Goal: Task Accomplishment & Management: Manage account settings

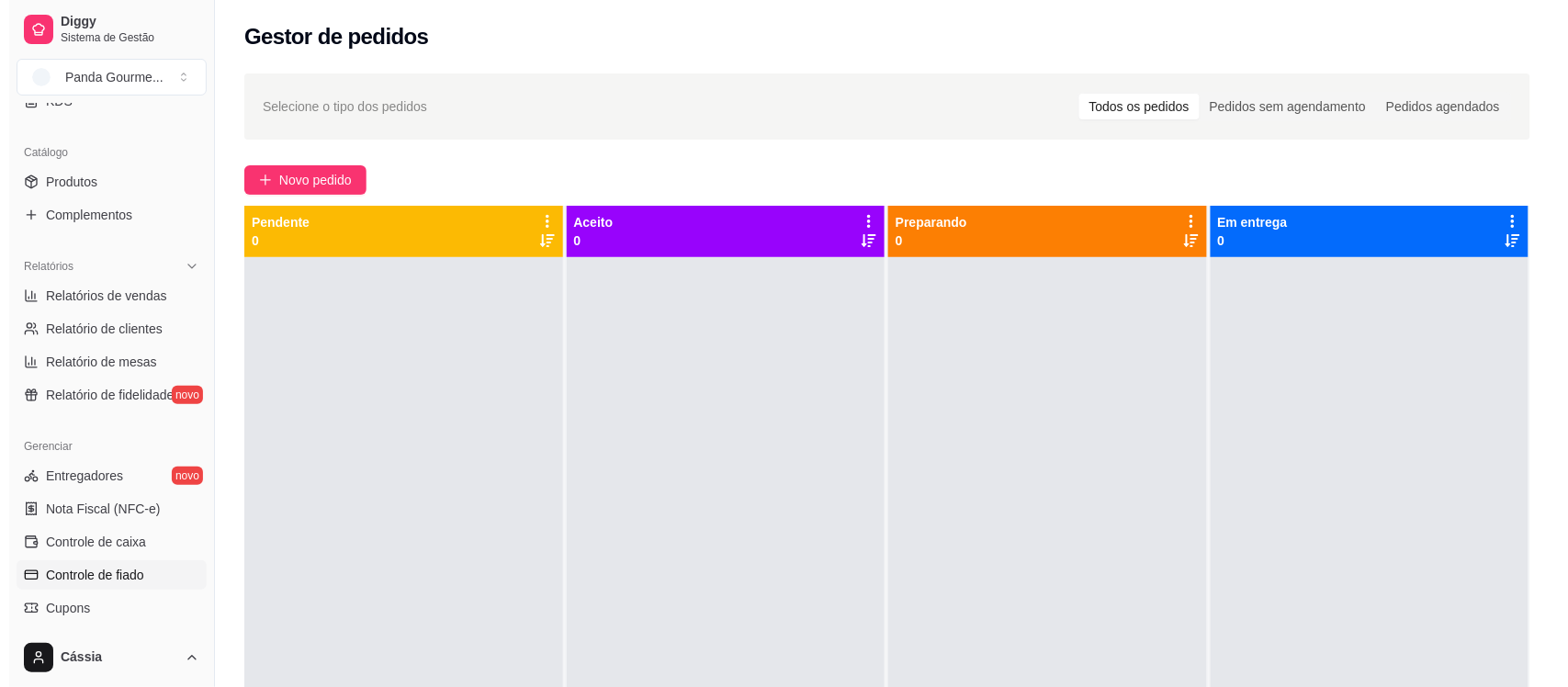
scroll to position [459, 0]
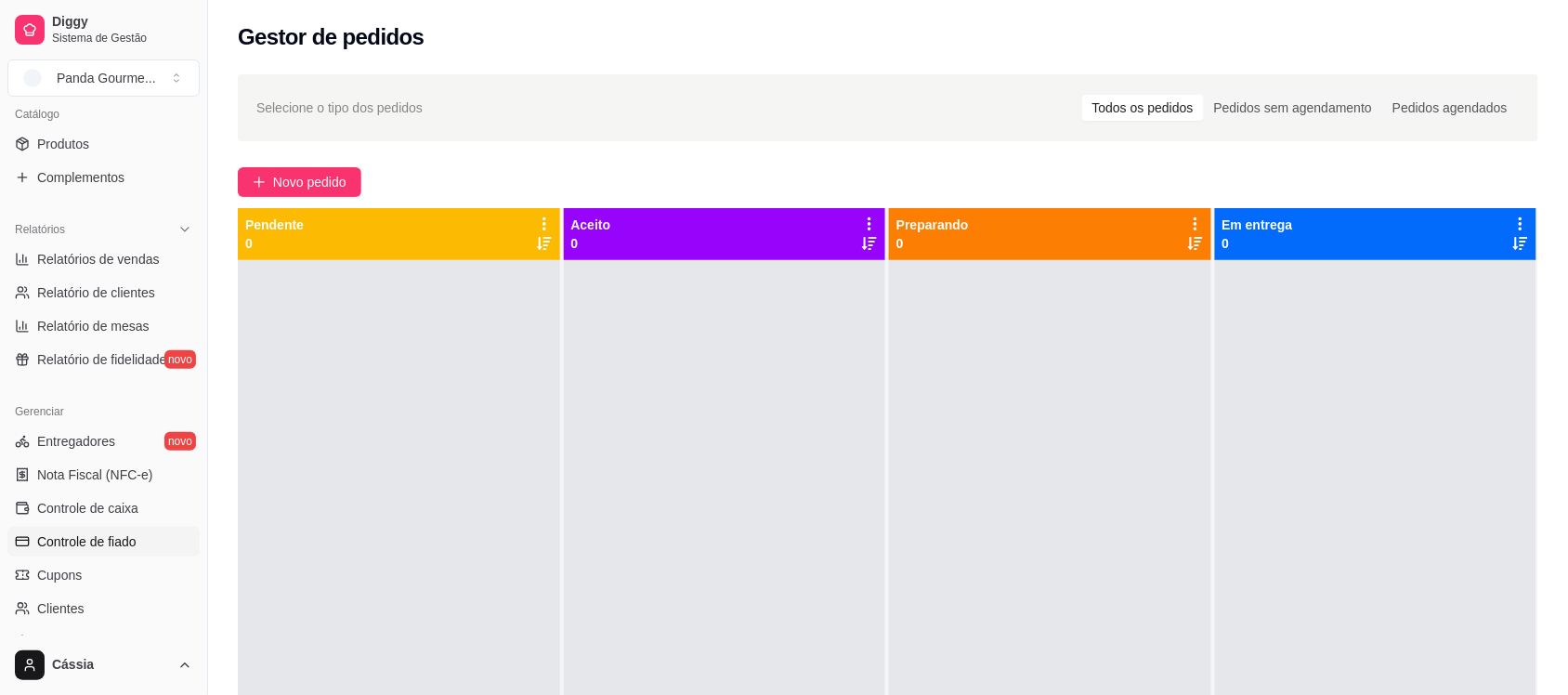
click at [119, 537] on span "Controle de fiado" at bounding box center [87, 541] width 100 height 19
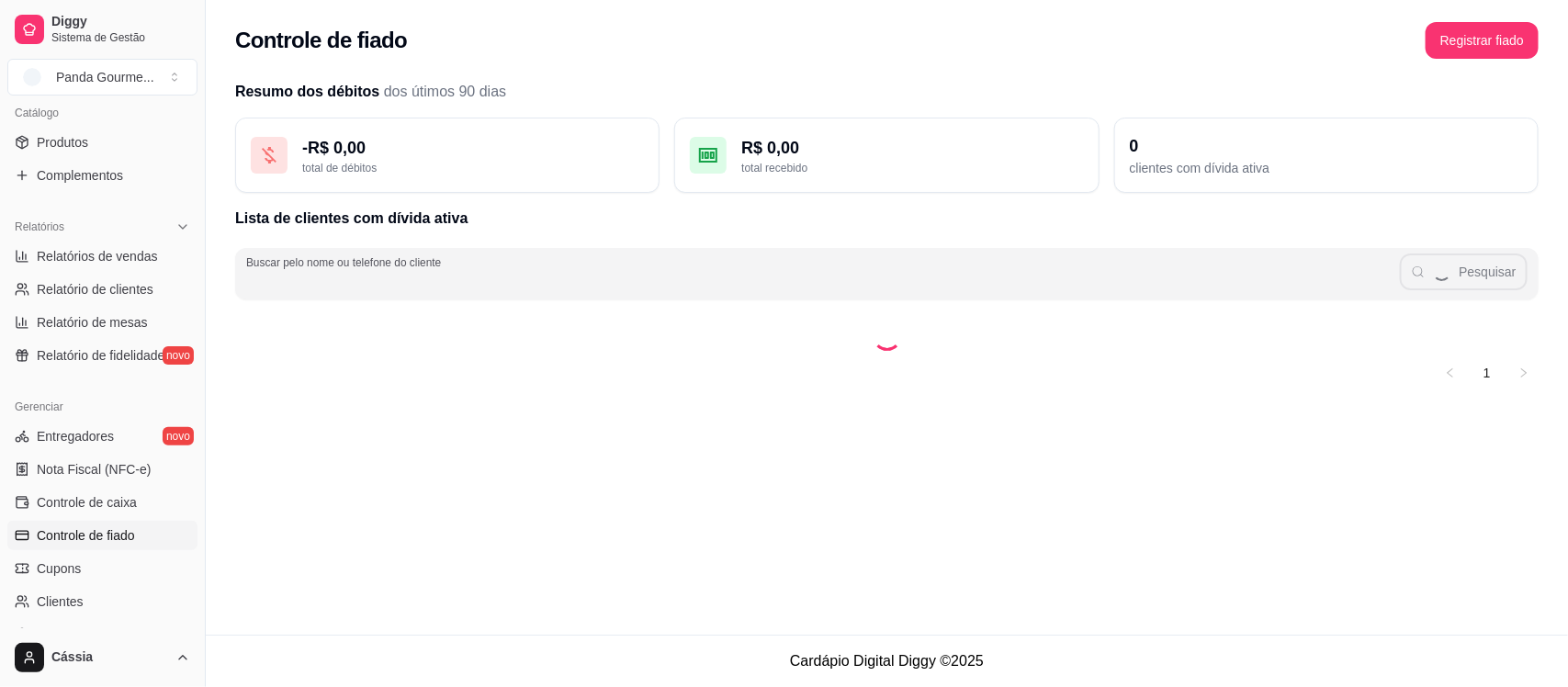
click at [781, 272] on input "Buscar pelo nome ou telefone do cliente" at bounding box center [823, 280] width 1154 height 19
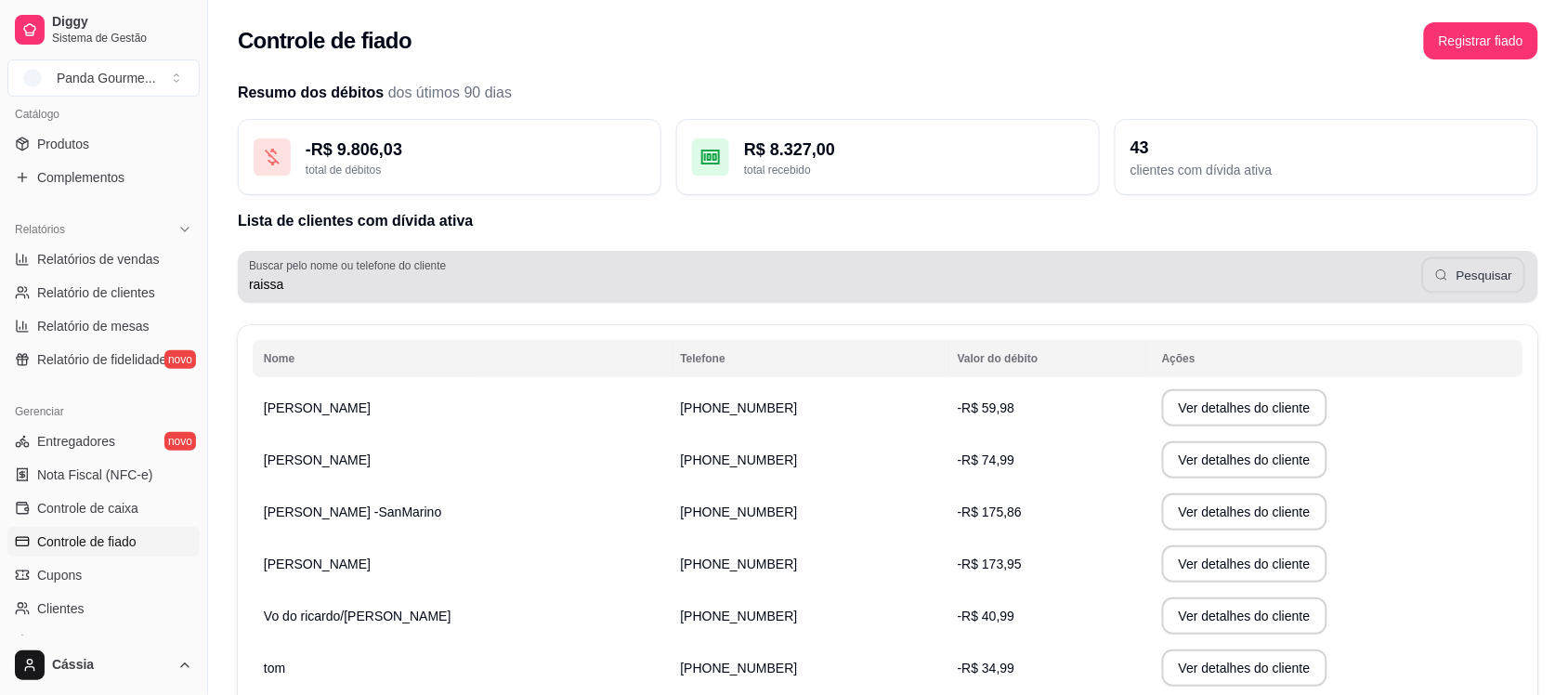
click at [1473, 285] on button "Pesquisar" at bounding box center [1474, 275] width 104 height 37
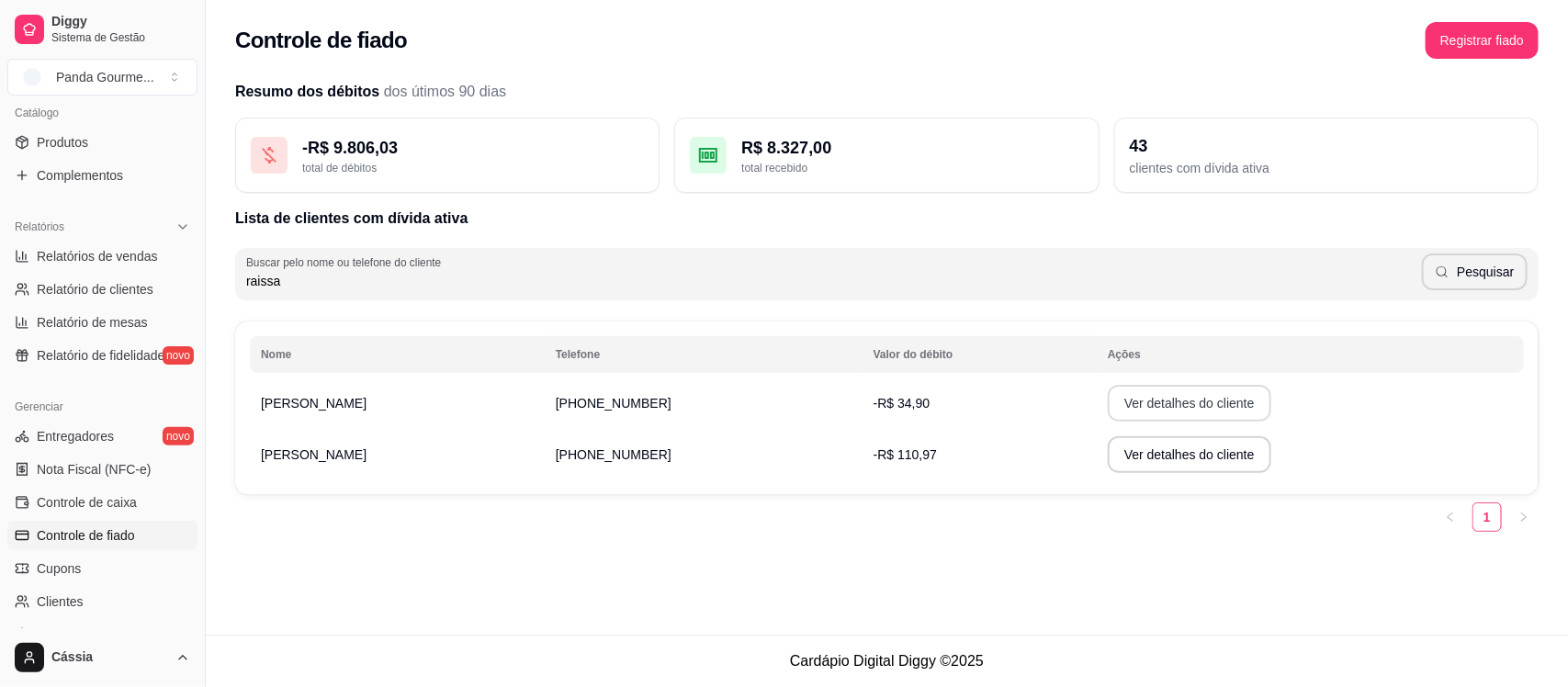
click at [1176, 401] on button "Ver detalhes do cliente" at bounding box center [1189, 404] width 163 height 37
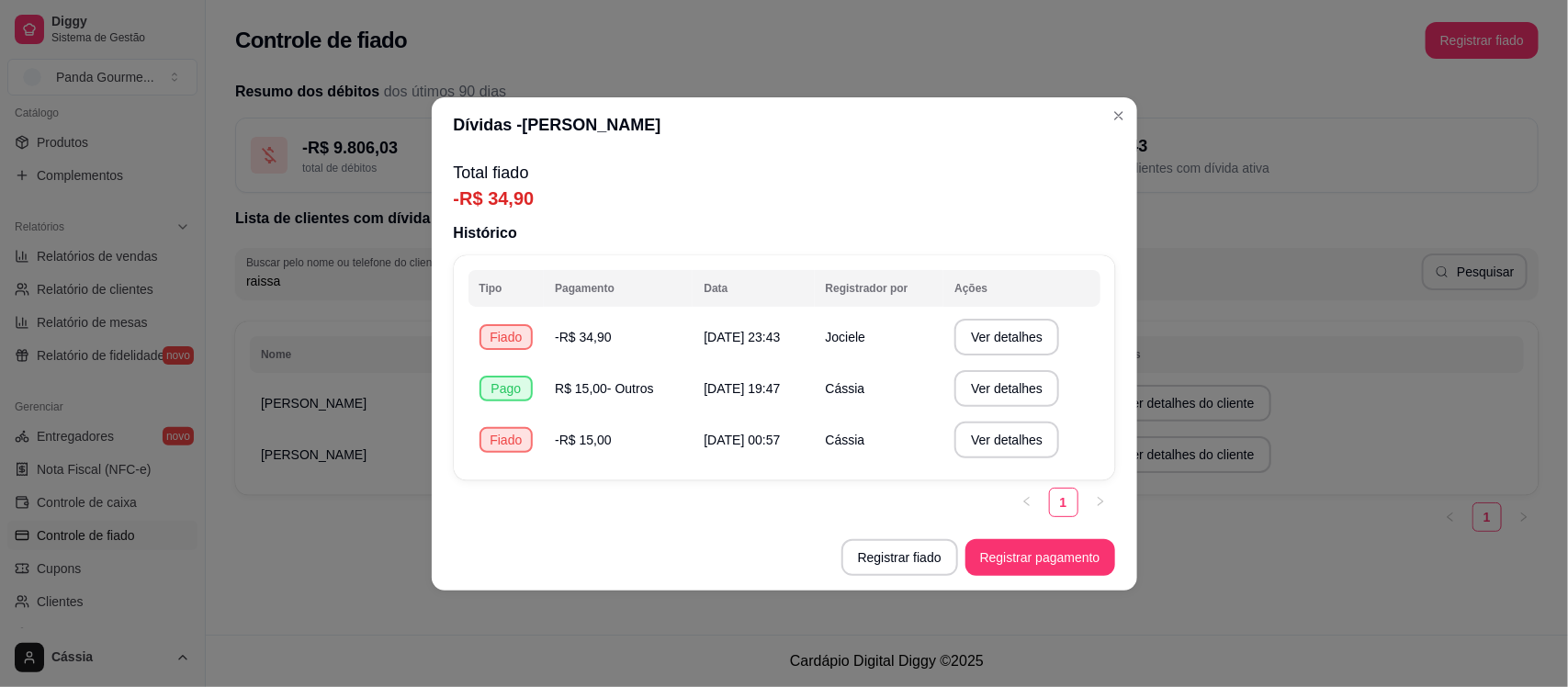
click at [1117, 135] on header "Dívidas - [PERSON_NAME]" at bounding box center [785, 125] width 706 height 55
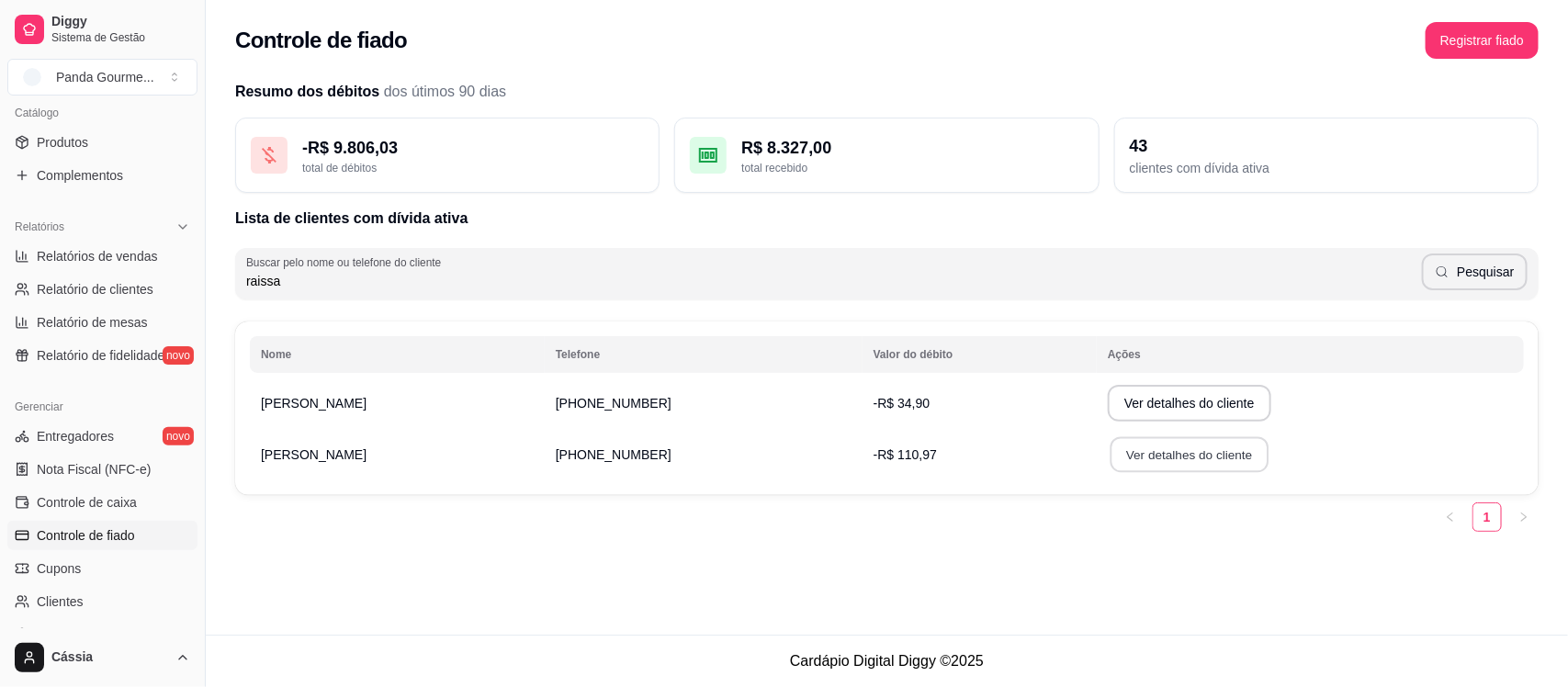
click at [1164, 457] on button "Ver detalhes do cliente" at bounding box center [1190, 454] width 158 height 36
click at [1203, 403] on button "Ver detalhes do cliente" at bounding box center [1189, 404] width 163 height 37
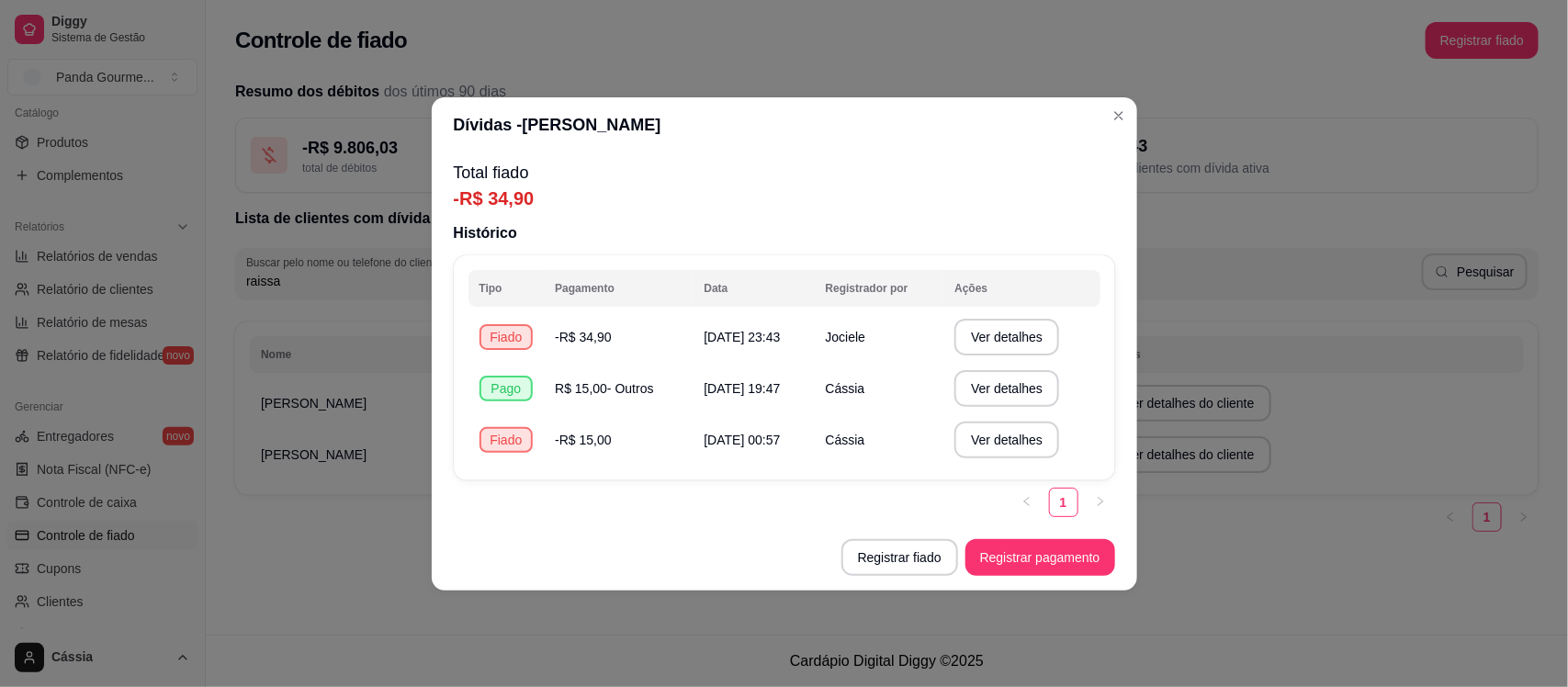
click at [1091, 122] on header "Dívidas - [PERSON_NAME]" at bounding box center [785, 125] width 706 height 55
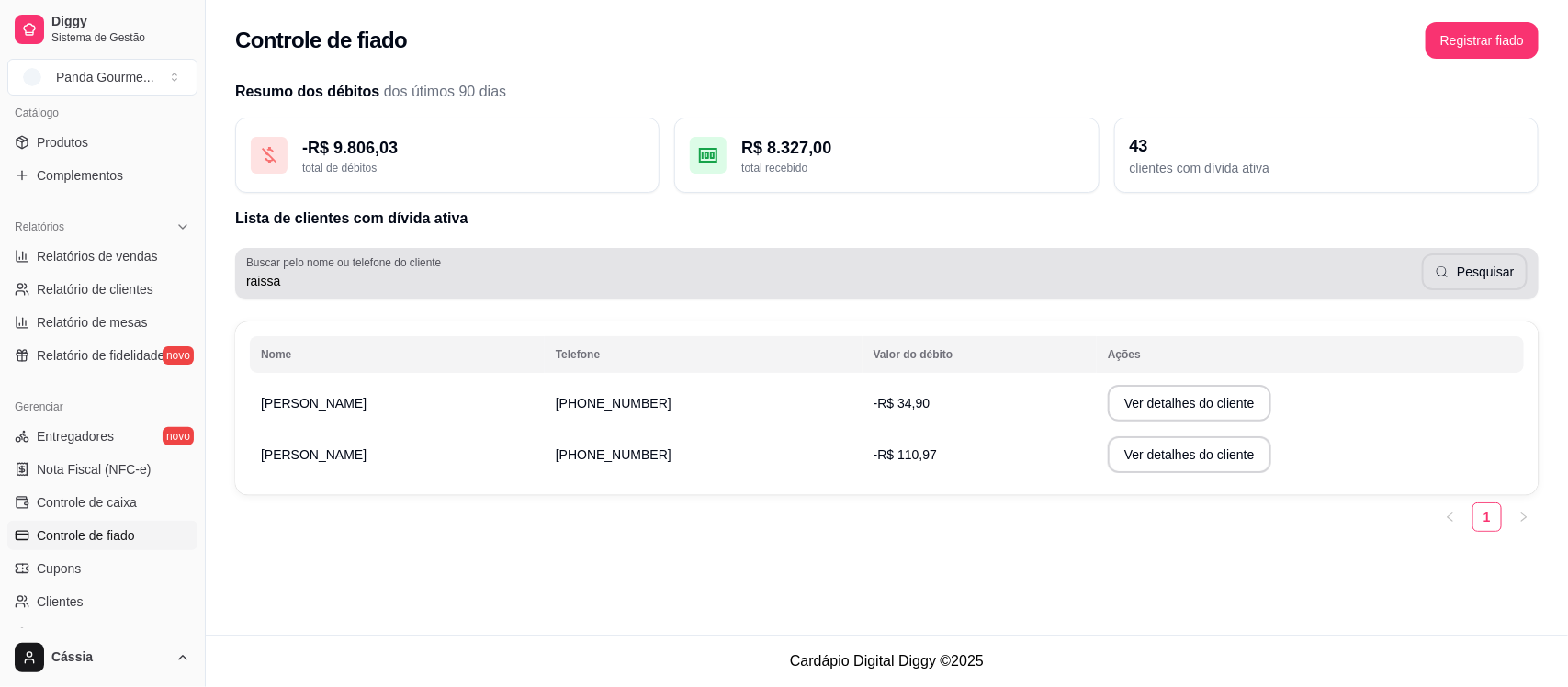
click at [556, 257] on div "raissa Pesquisar" at bounding box center [887, 274] width 1282 height 37
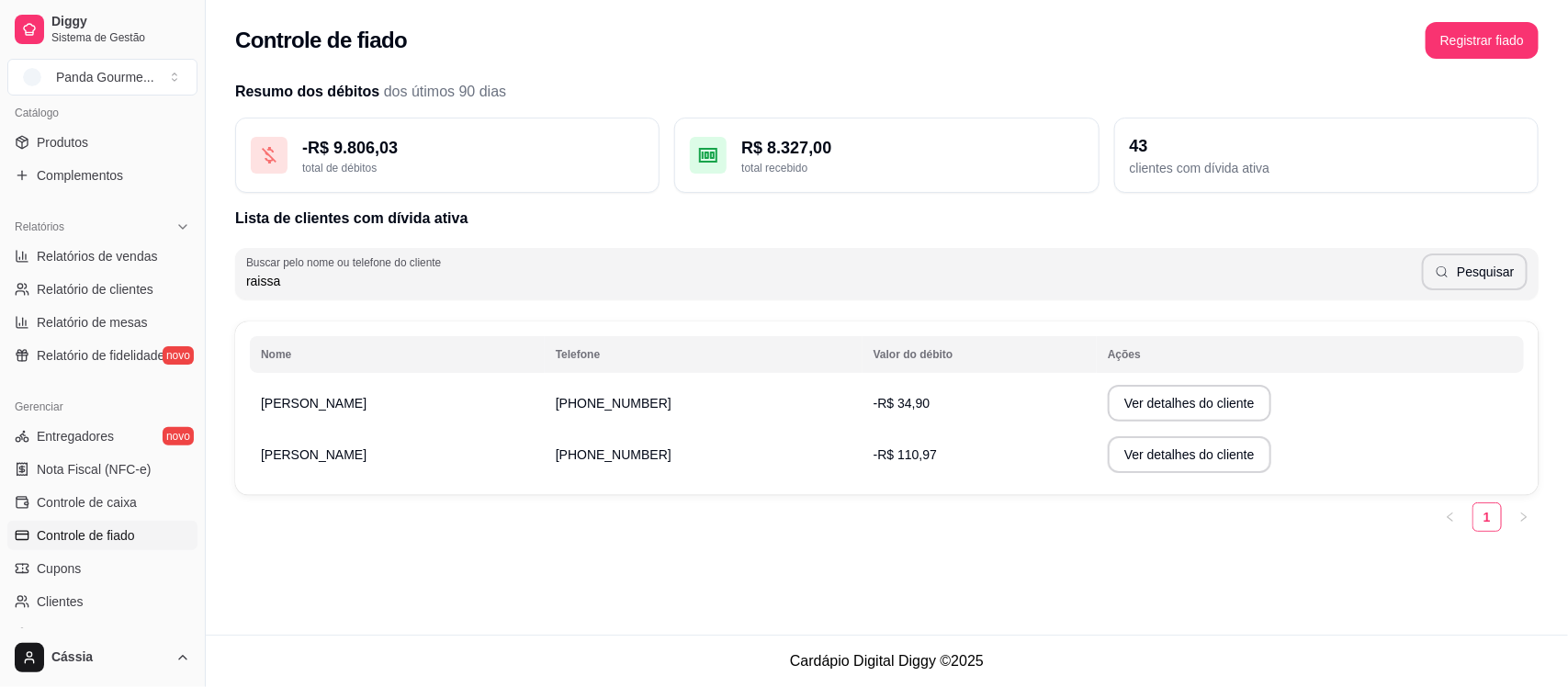
click at [556, 258] on div "raissa Pesquisar" at bounding box center [887, 274] width 1282 height 37
click at [1526, 269] on button "Pesquisar" at bounding box center [1475, 272] width 106 height 37
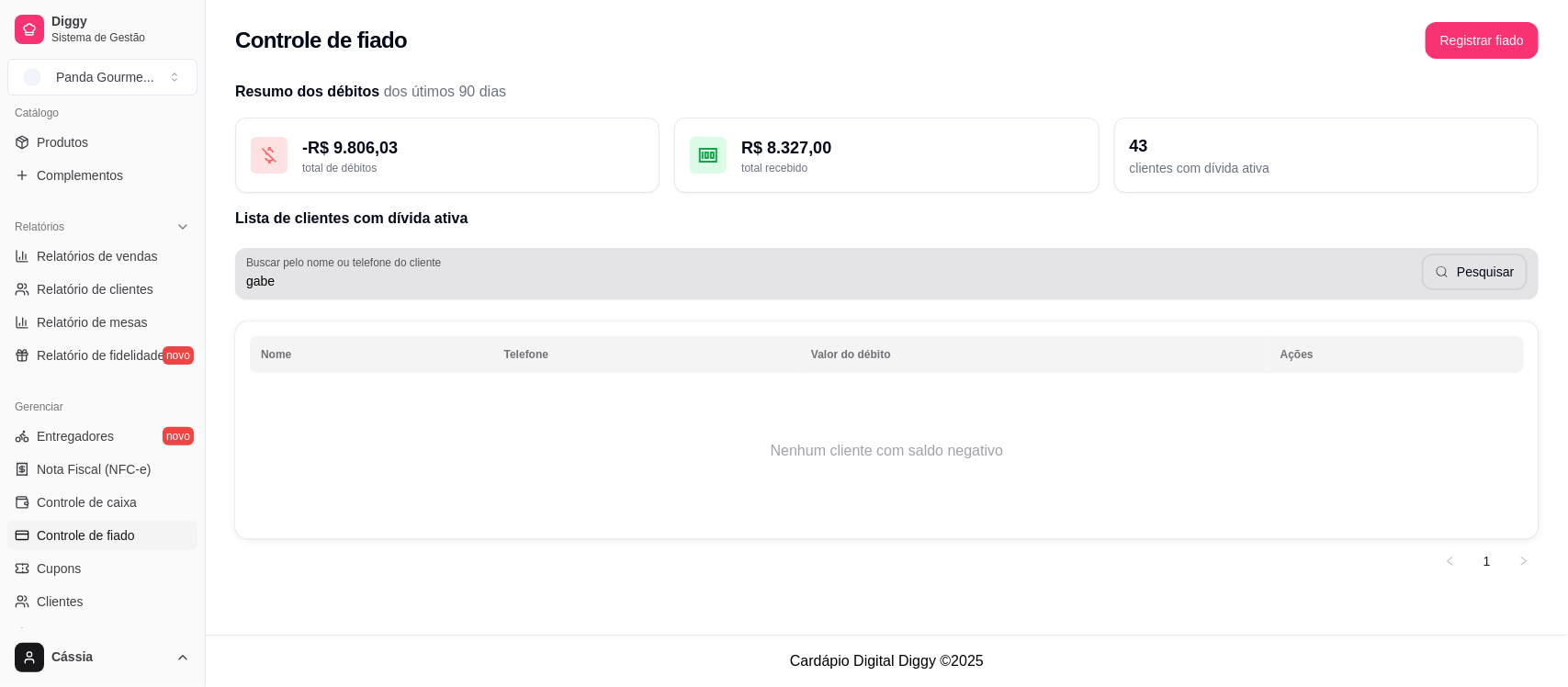
click at [1041, 295] on div "Buscar pelo nome ou telefone do cliente gabe Pesquisar" at bounding box center [887, 274] width 1303 height 52
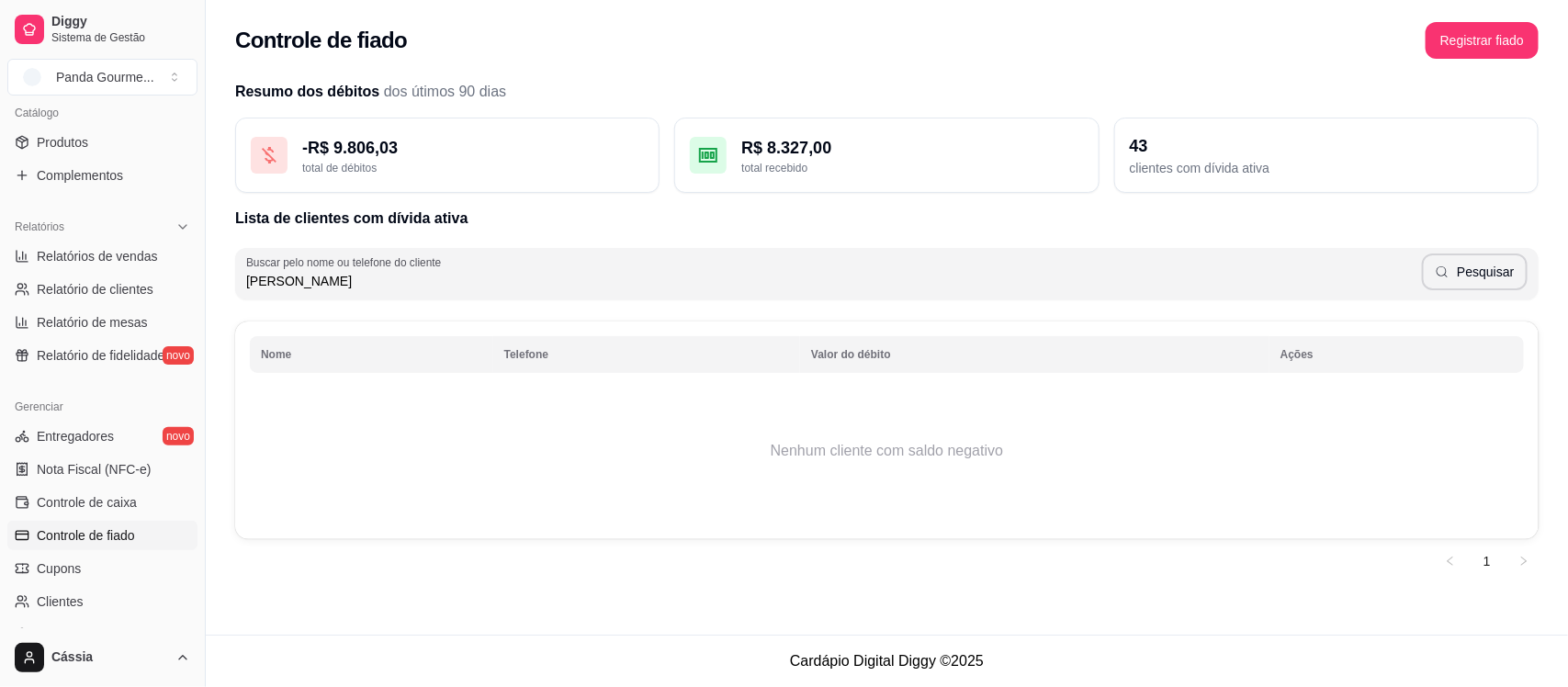
type input "[PERSON_NAME]"
click at [1472, 272] on button "Pesquisar" at bounding box center [1475, 272] width 106 height 37
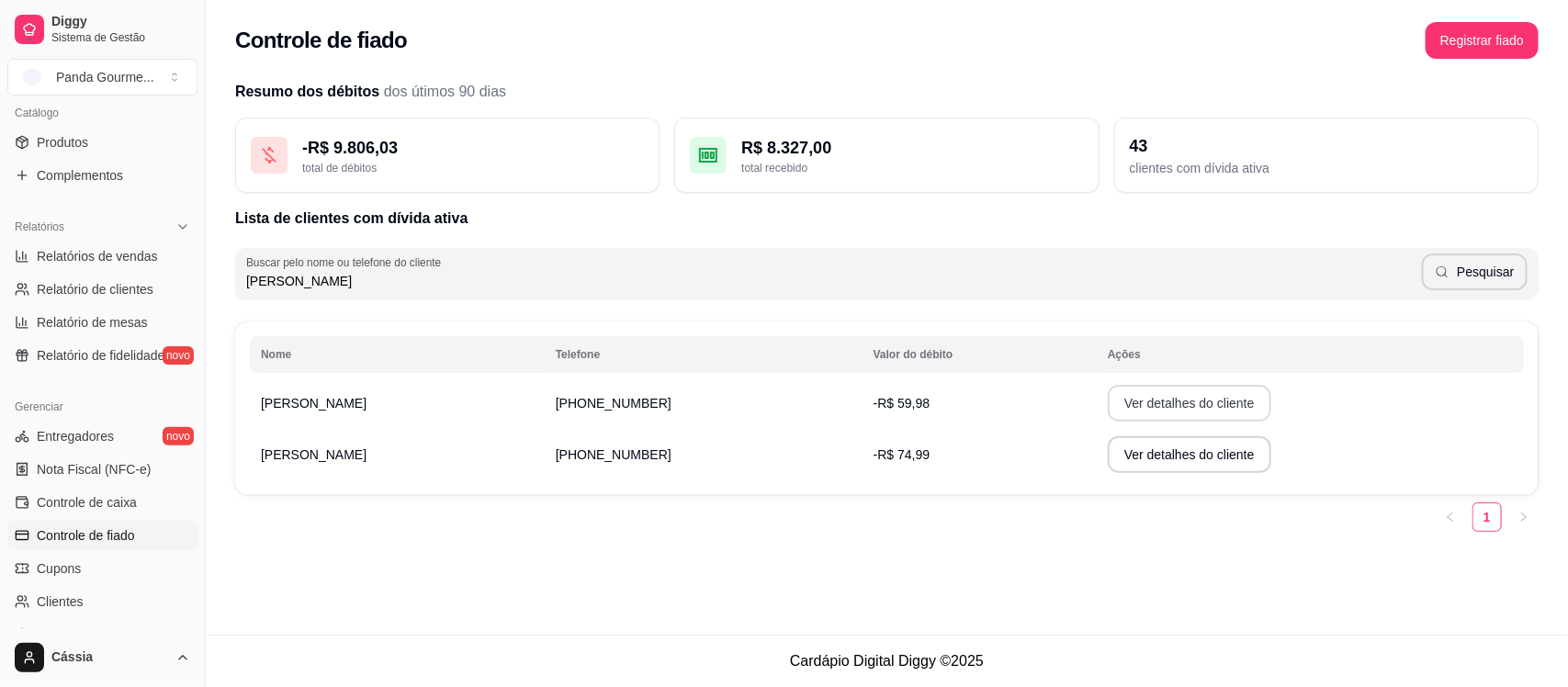
click at [1130, 410] on button "Ver detalhes do cliente" at bounding box center [1189, 404] width 163 height 37
click at [1111, 404] on button "Ver detalhes do cliente" at bounding box center [1190, 404] width 158 height 36
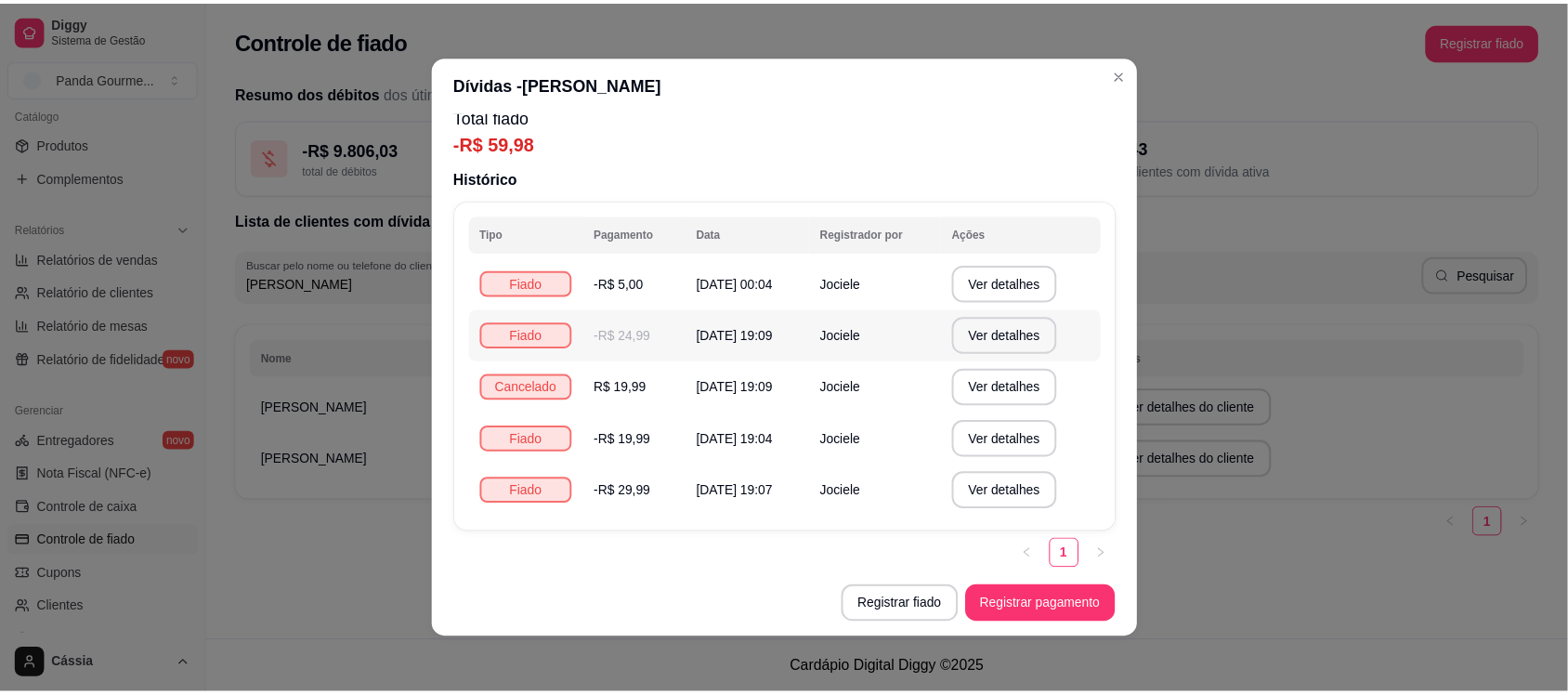
scroll to position [19, 0]
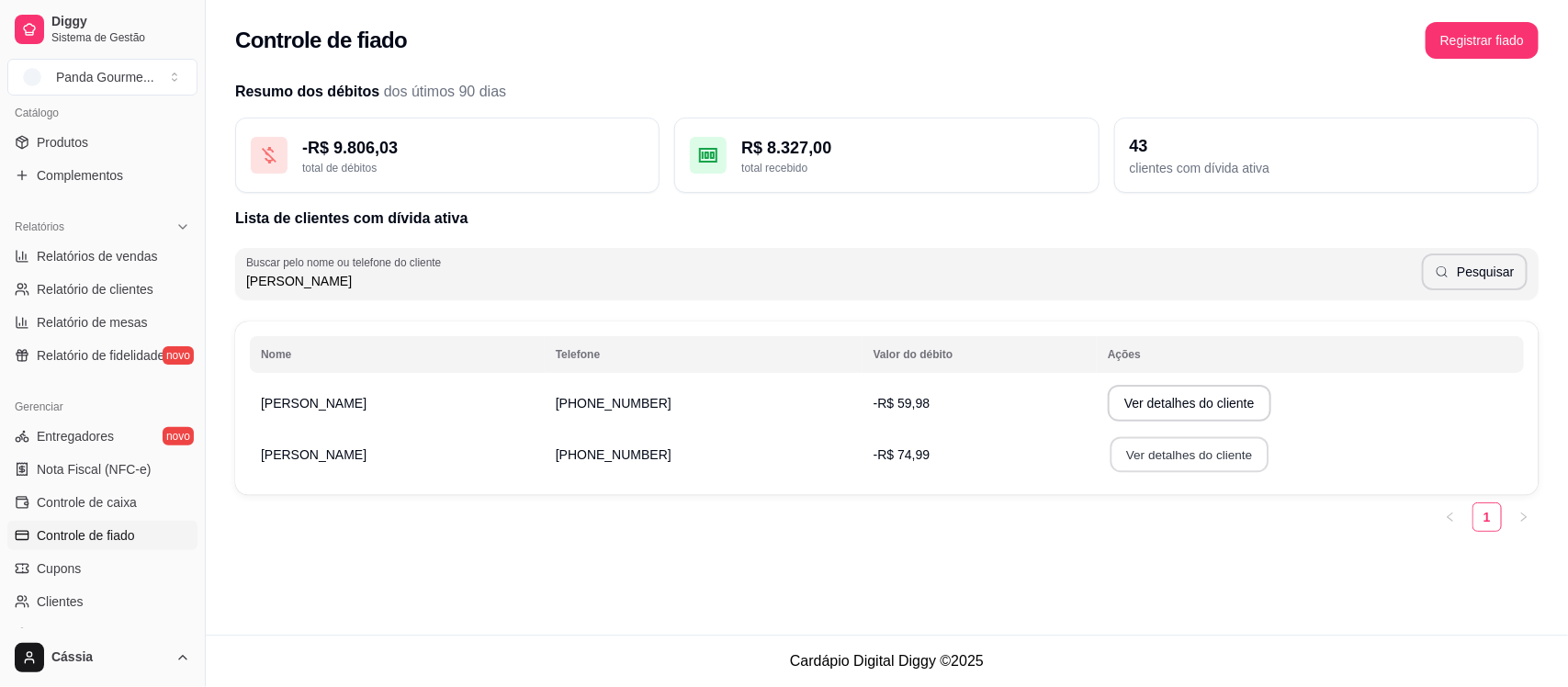
click at [1111, 454] on button "Ver detalhes do cliente" at bounding box center [1190, 454] width 158 height 36
click at [88, 434] on span "Entregadores" at bounding box center [75, 436] width 77 height 19
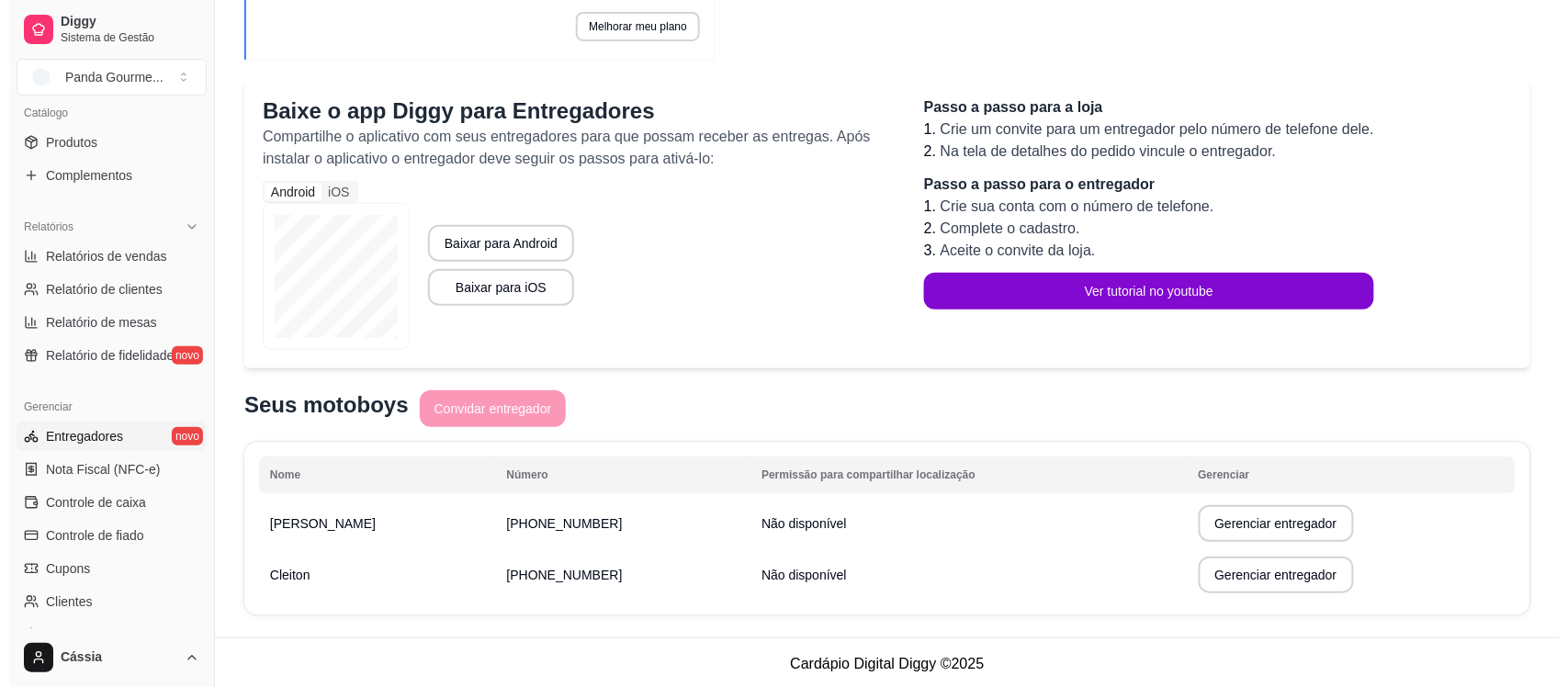
scroll to position [160, 0]
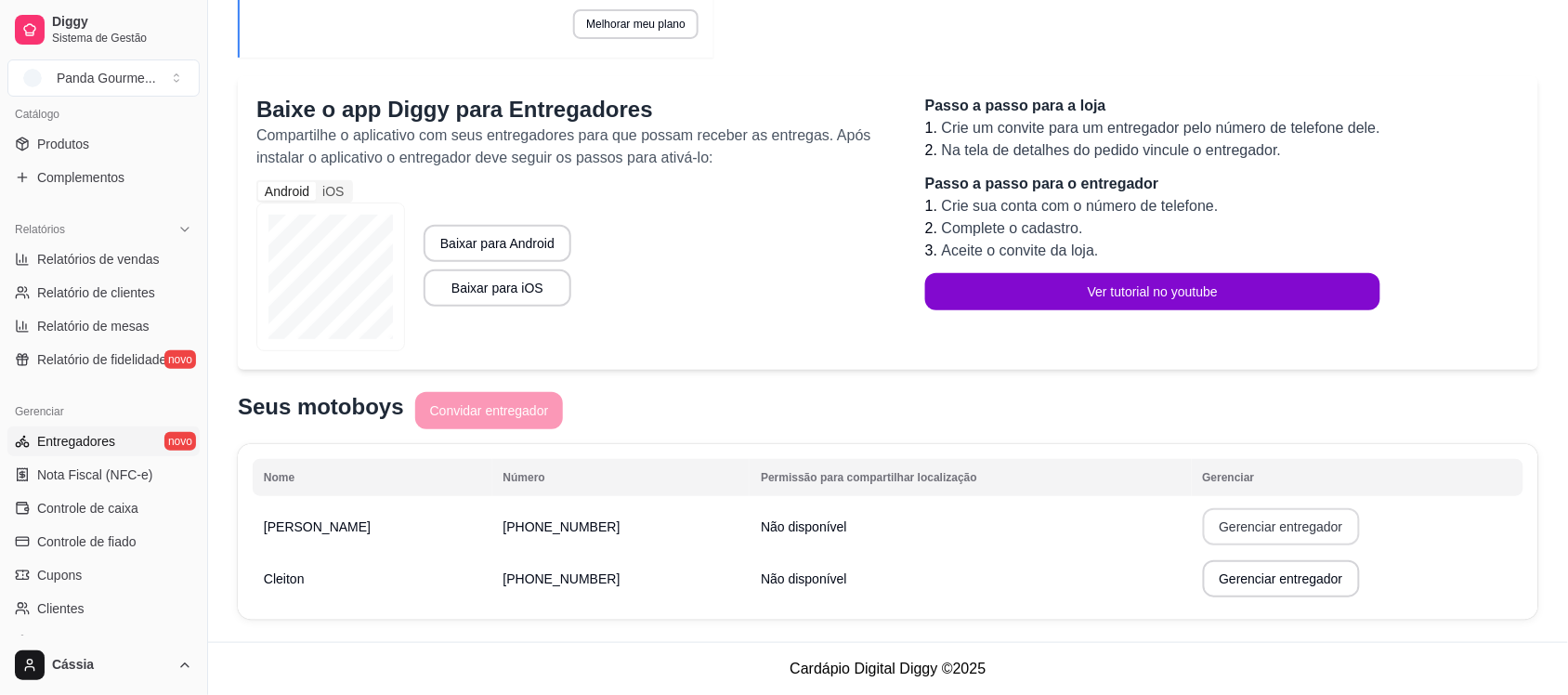
click at [1246, 537] on button "Gerenciar entregador" at bounding box center [1281, 527] width 157 height 38
select select "30"
click at [1209, 521] on button "Gerenciar entregador" at bounding box center [1281, 527] width 152 height 37
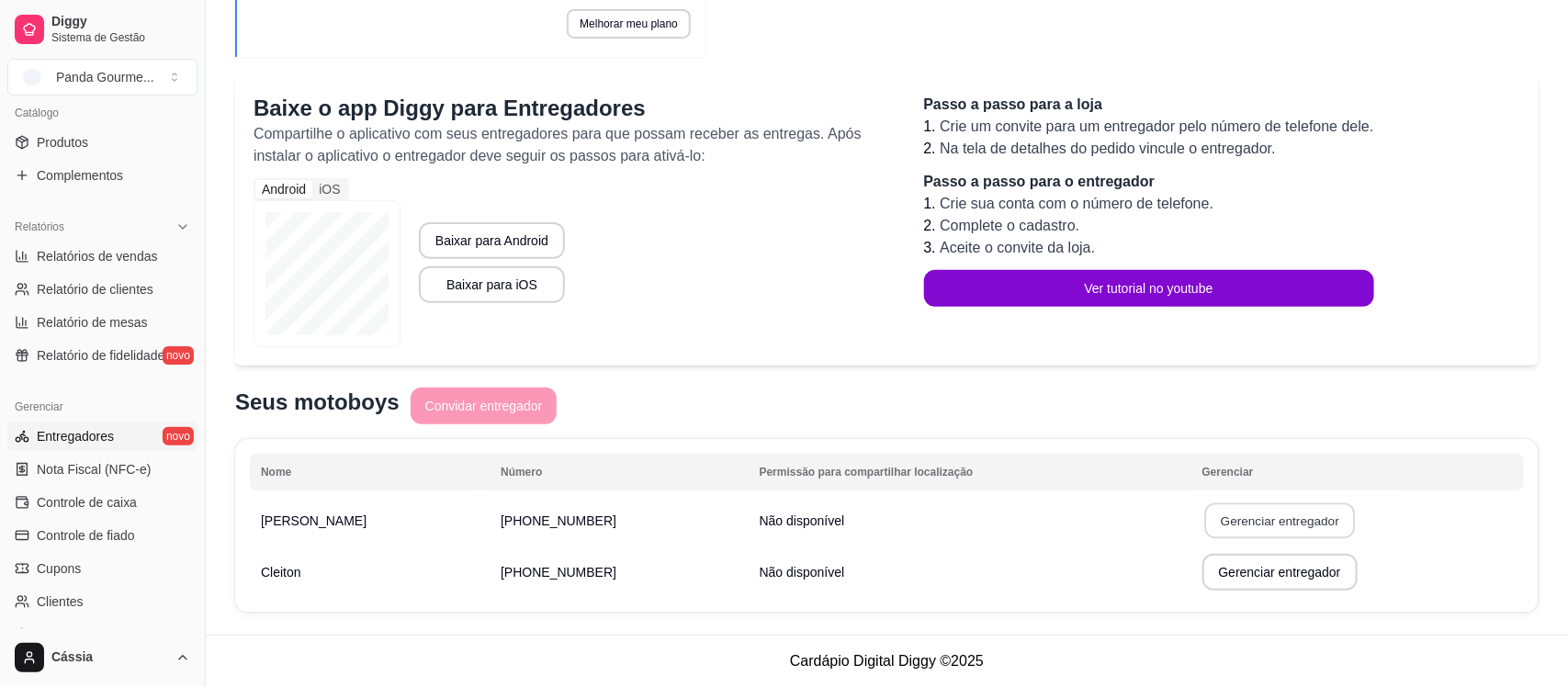
select select "30"
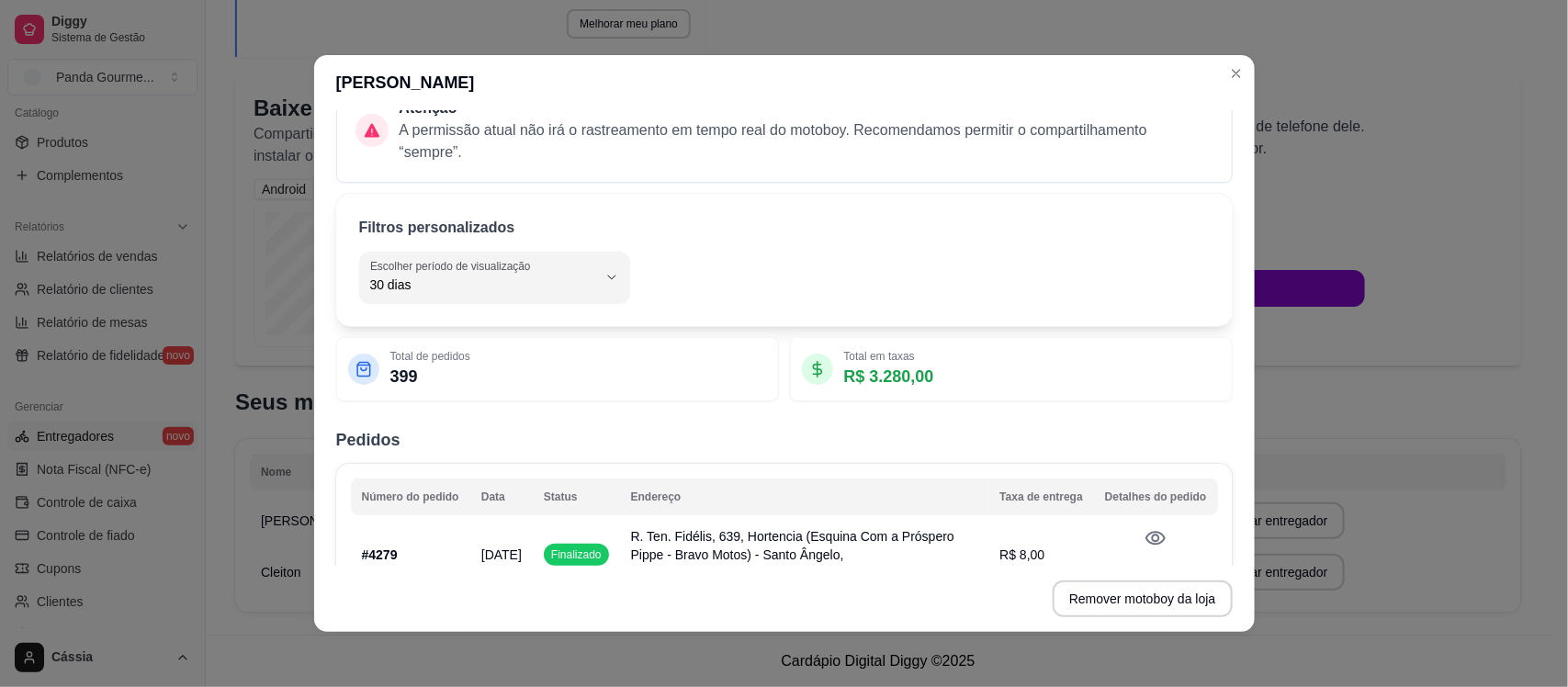
scroll to position [230, 0]
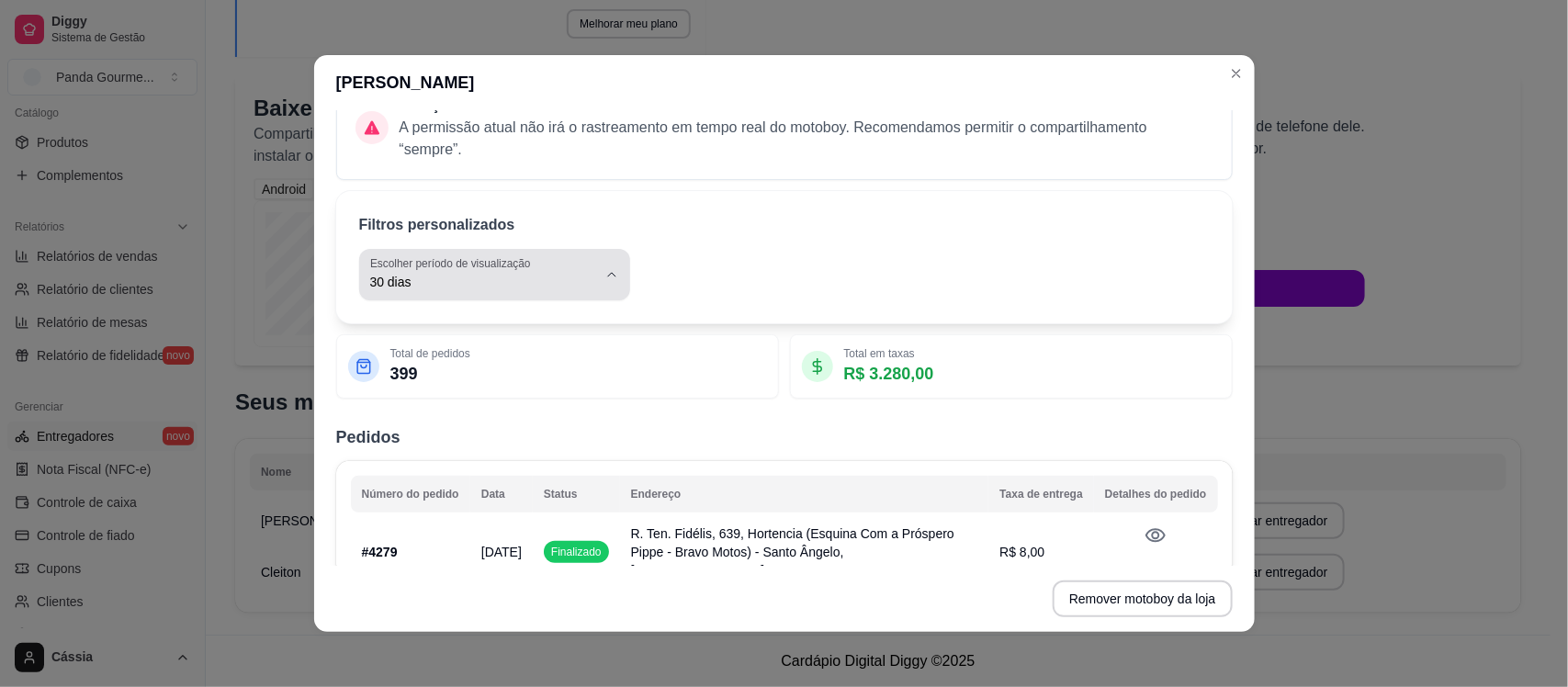
click at [466, 279] on span "30 dias" at bounding box center [484, 281] width 227 height 19
click at [437, 350] on span "Ontem" at bounding box center [474, 357] width 208 height 18
type input "1"
select select "1"
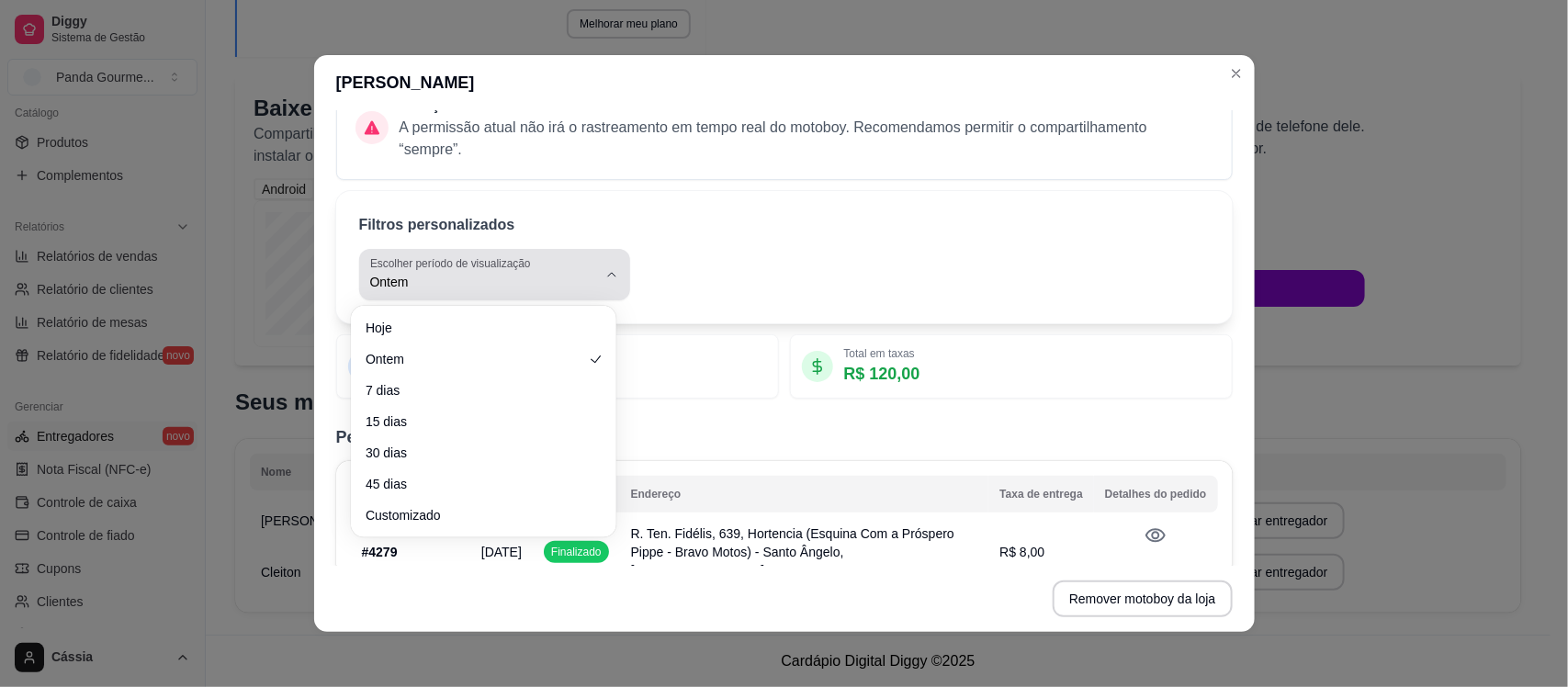
click at [449, 269] on label "Escolher período de visualização" at bounding box center [454, 263] width 166 height 16
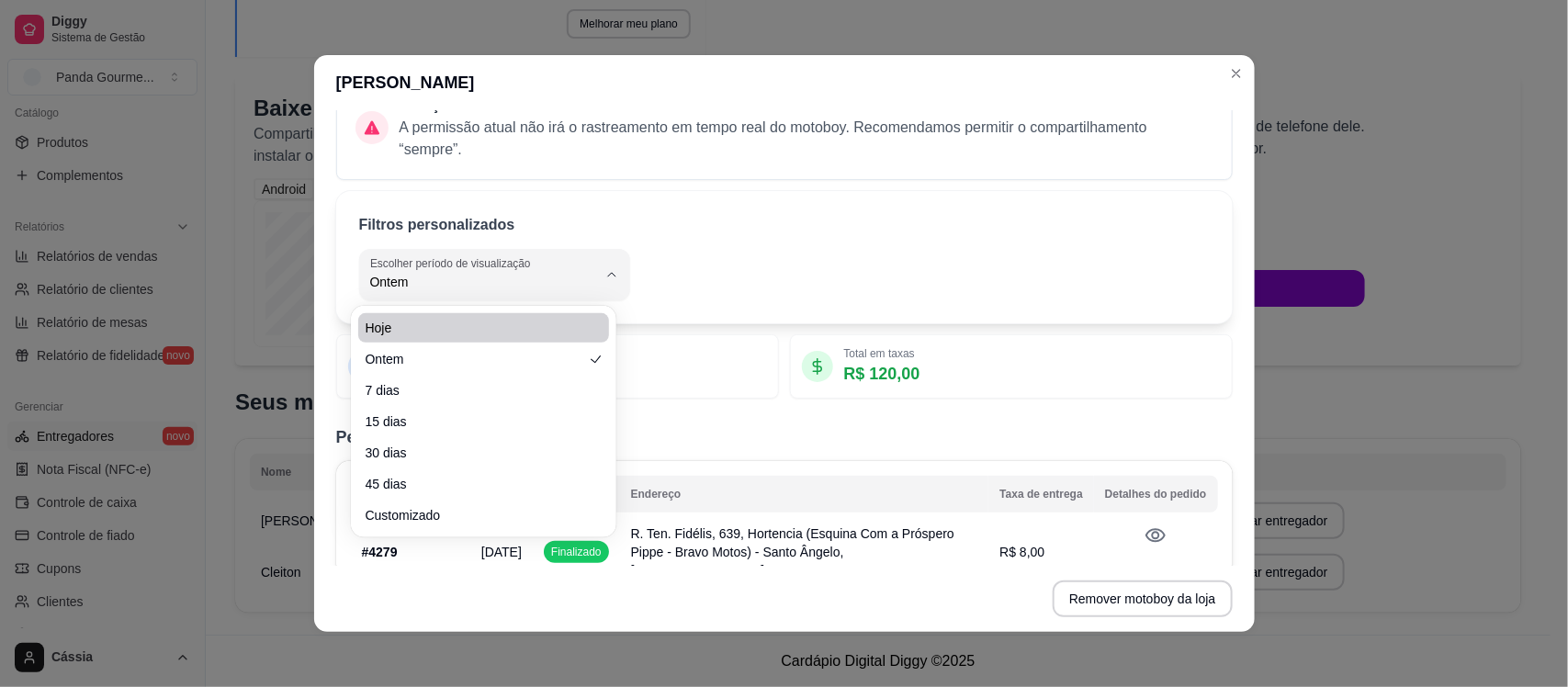
click at [838, 240] on div "Filtros personalizados 1 Escolher período de visualização Hoje Ontem 7 dias 15 …" at bounding box center [784, 256] width 896 height 132
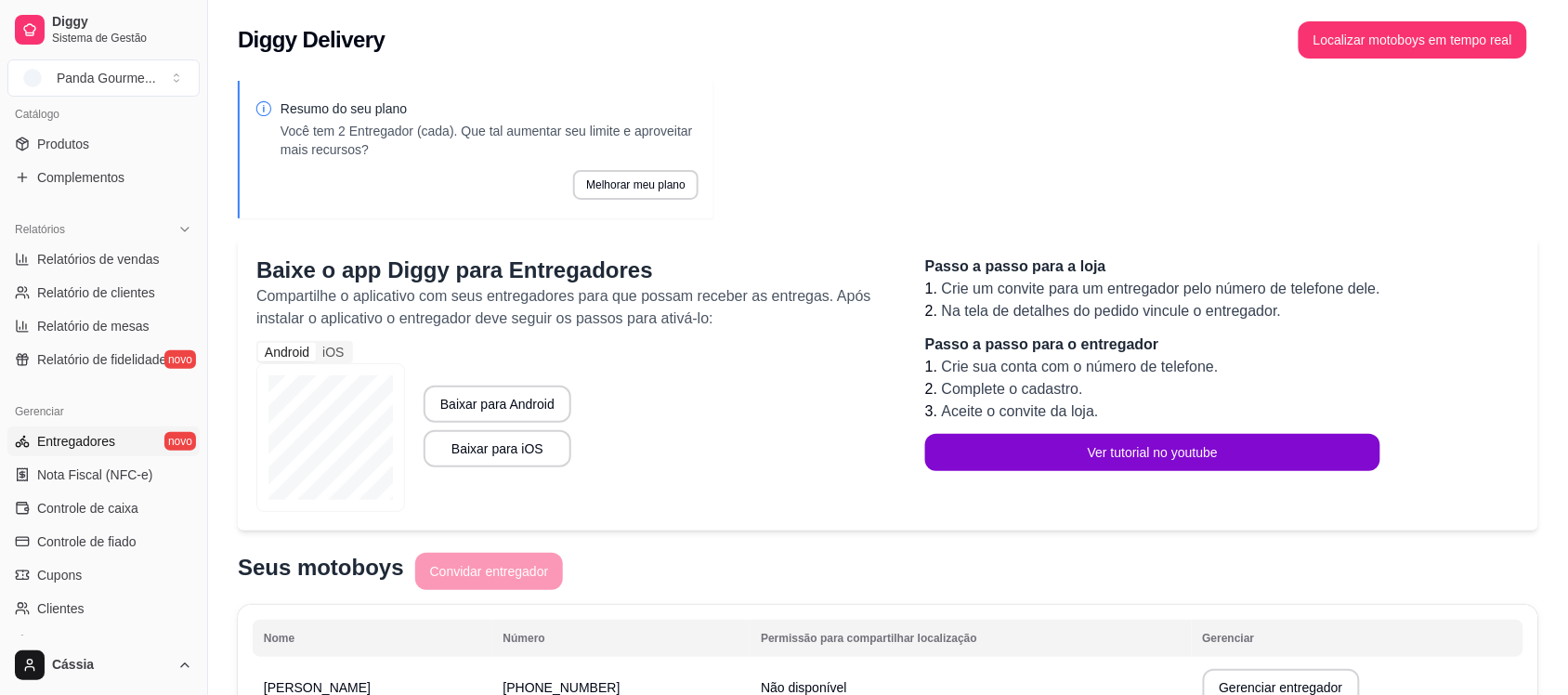
scroll to position [0, 0]
click at [103, 539] on span "Controle de fiado" at bounding box center [87, 541] width 100 height 19
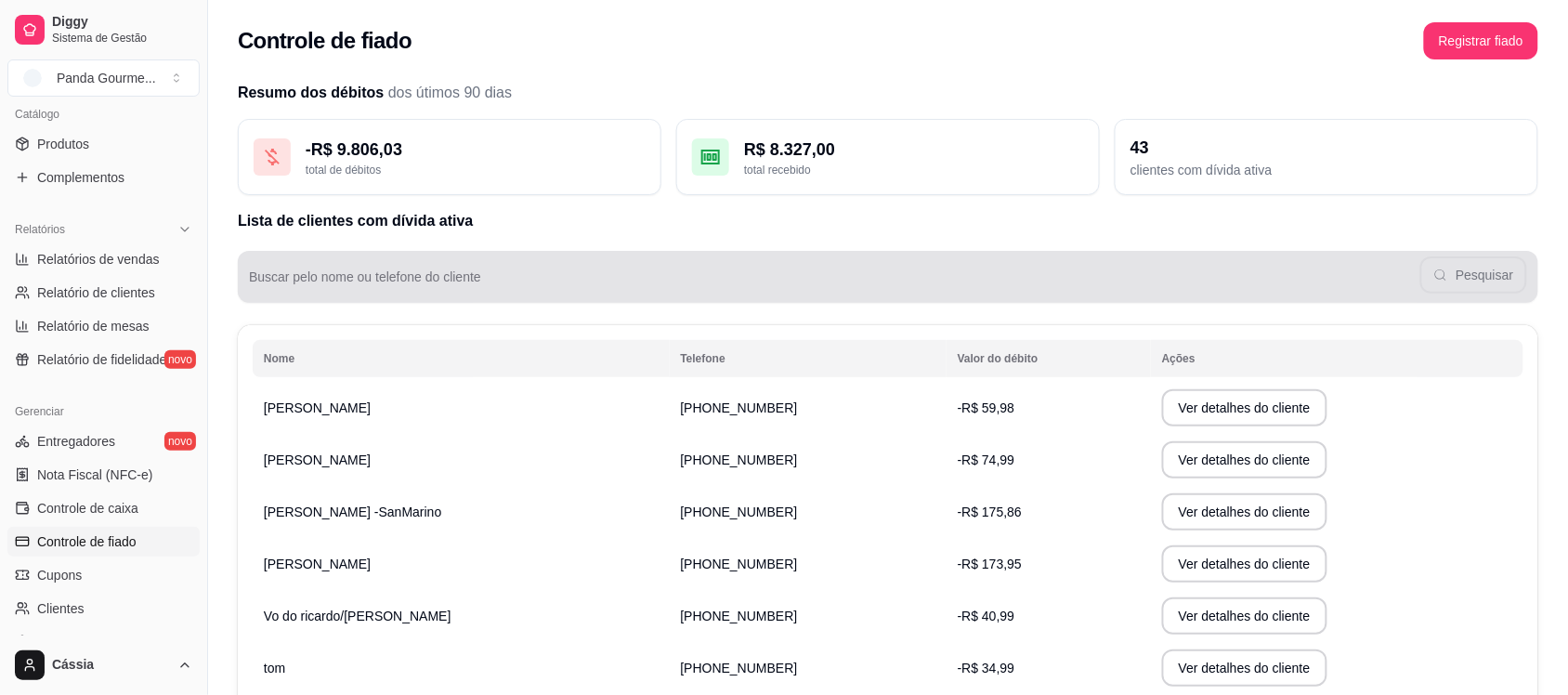
click at [554, 270] on div "Pesquisar" at bounding box center [888, 277] width 1278 height 38
click at [1506, 290] on button "Pesquisar" at bounding box center [1474, 275] width 104 height 37
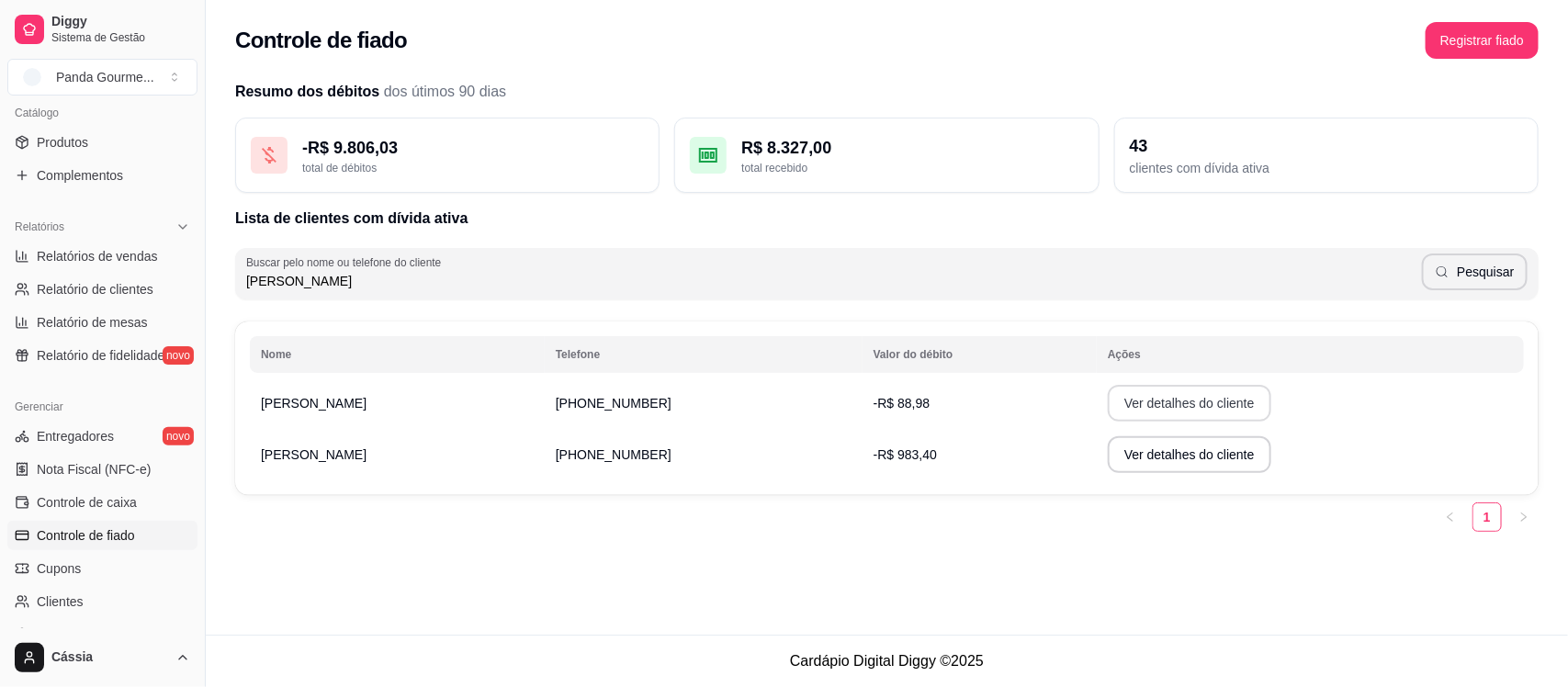
click at [1126, 411] on button "Ver detalhes do cliente" at bounding box center [1189, 404] width 163 height 37
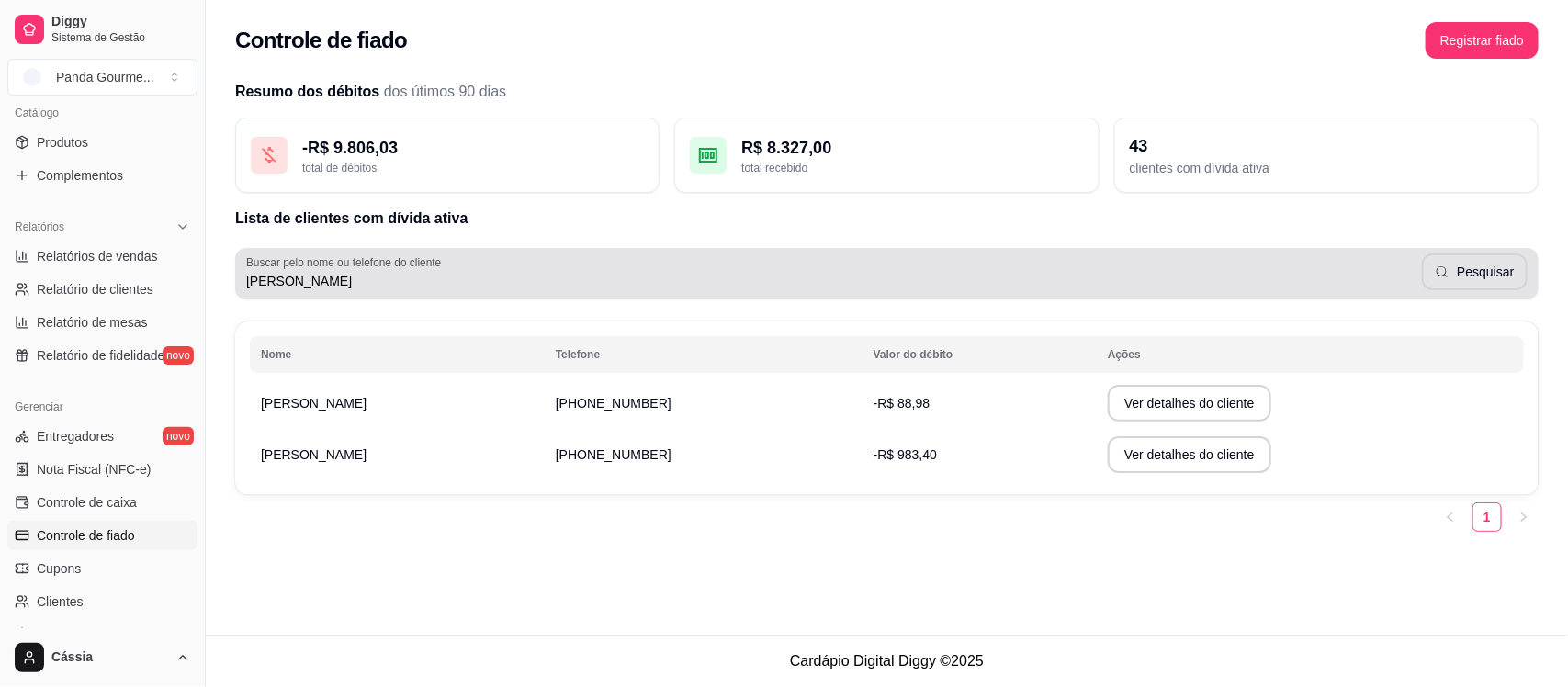
click at [434, 287] on input "[PERSON_NAME]" at bounding box center [834, 280] width 1176 height 19
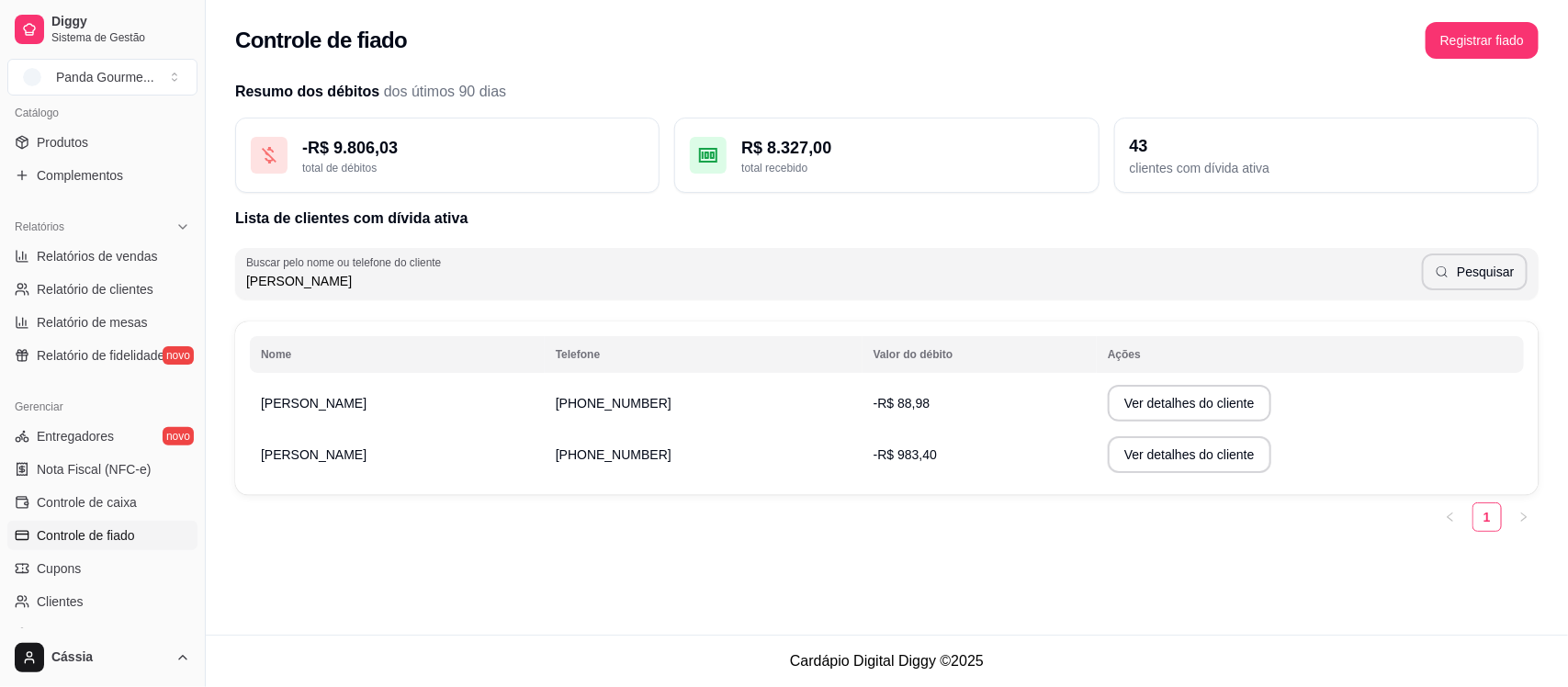
click at [434, 287] on input "[PERSON_NAME]" at bounding box center [834, 280] width 1176 height 19
type input "jo"
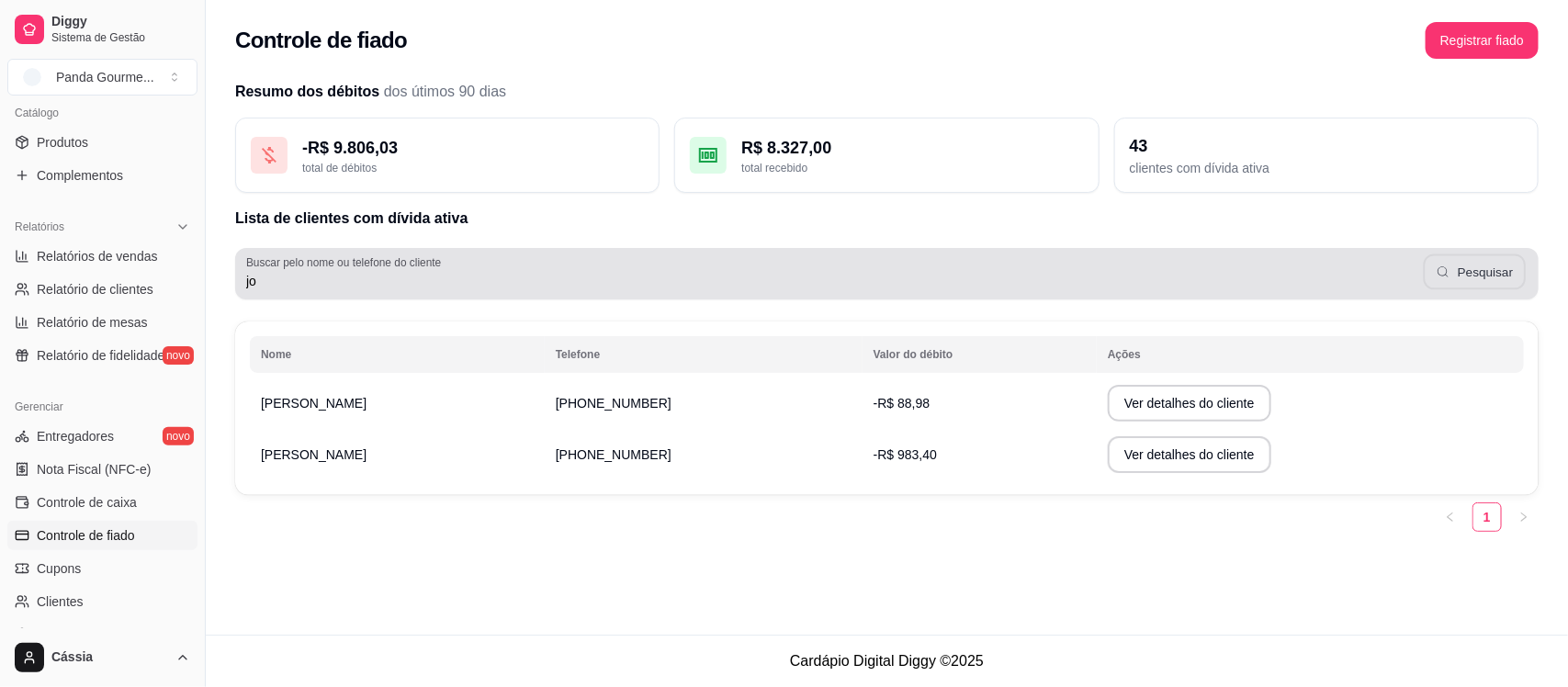
click at [1460, 278] on button "Pesquisar" at bounding box center [1475, 272] width 103 height 36
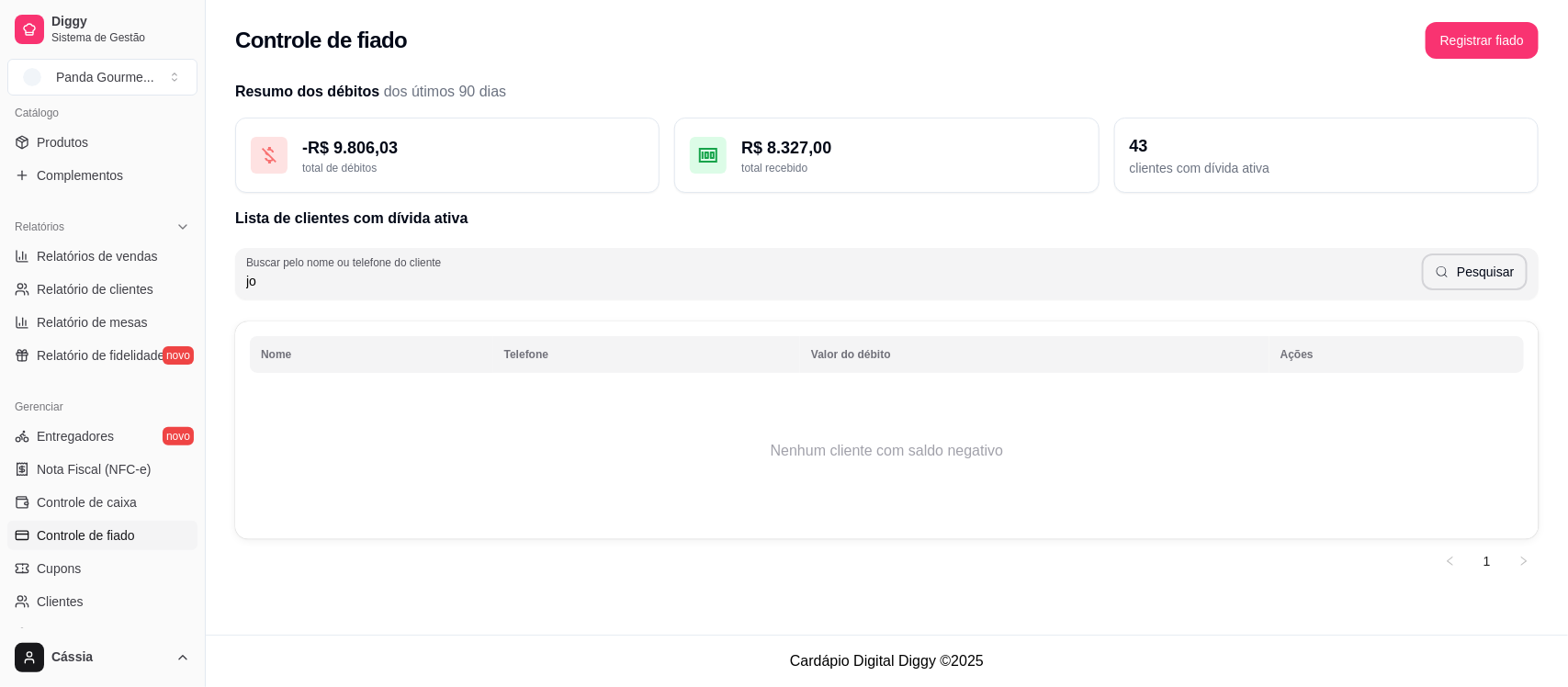
click at [1131, 287] on input "jo" at bounding box center [834, 280] width 1176 height 19
click at [115, 526] on span "Controle de fiado" at bounding box center [86, 535] width 99 height 19
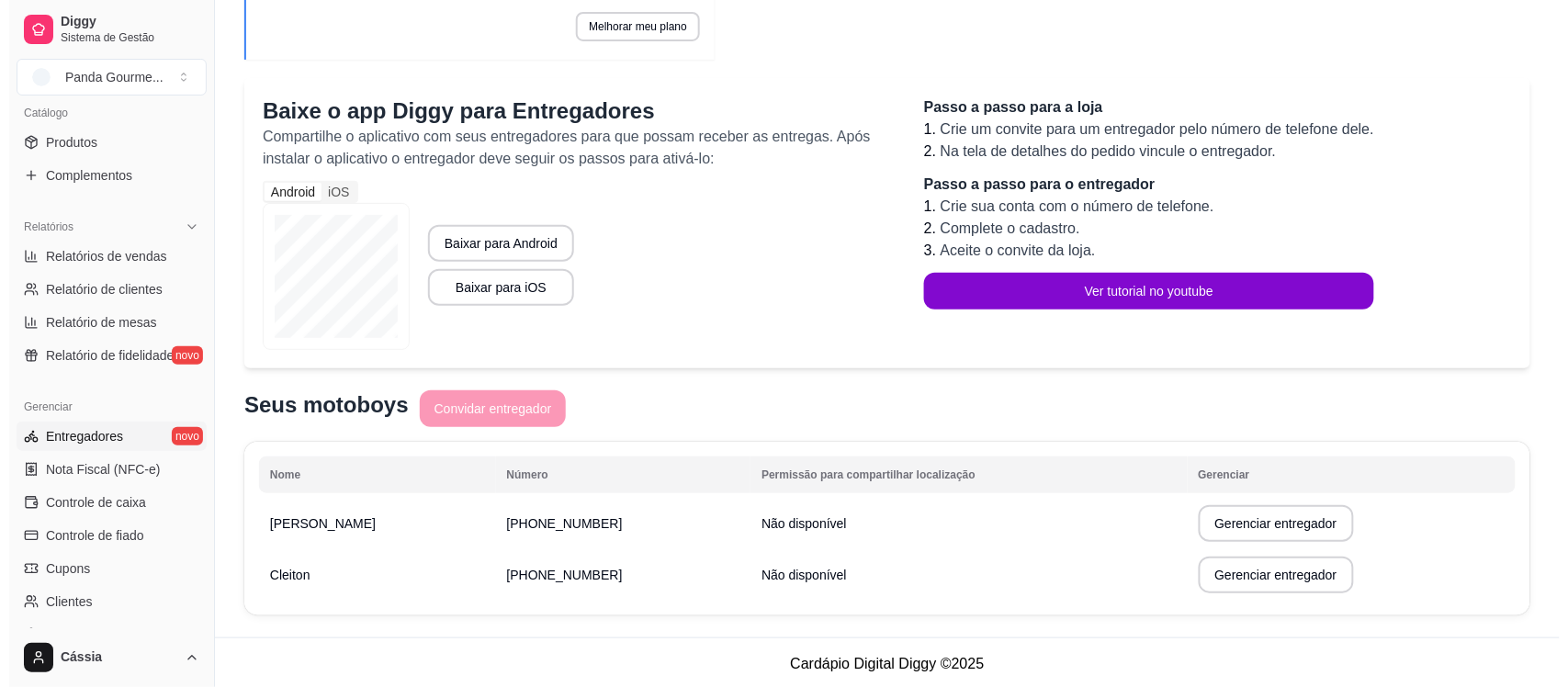
scroll to position [160, 0]
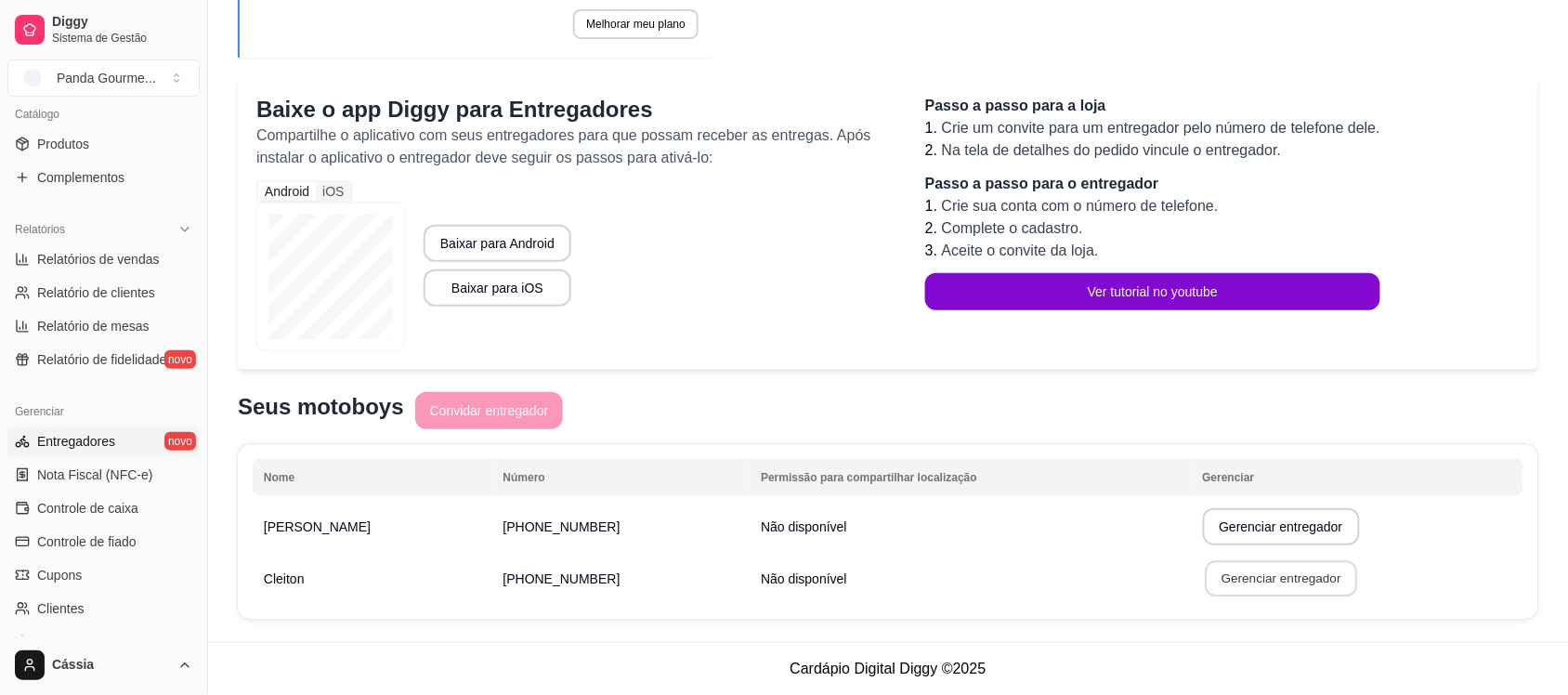
click at [1288, 577] on button "Gerenciar entregador" at bounding box center [1281, 579] width 152 height 37
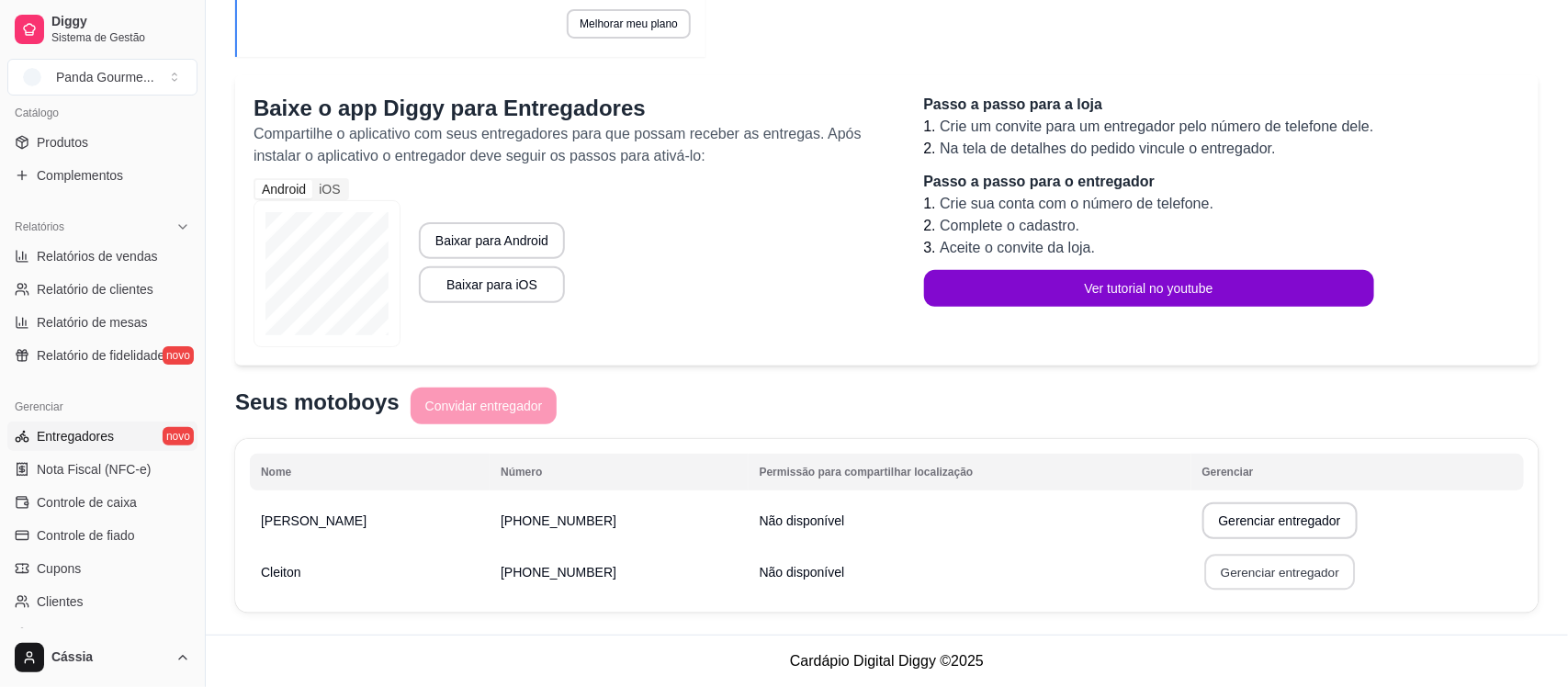
select select "30"
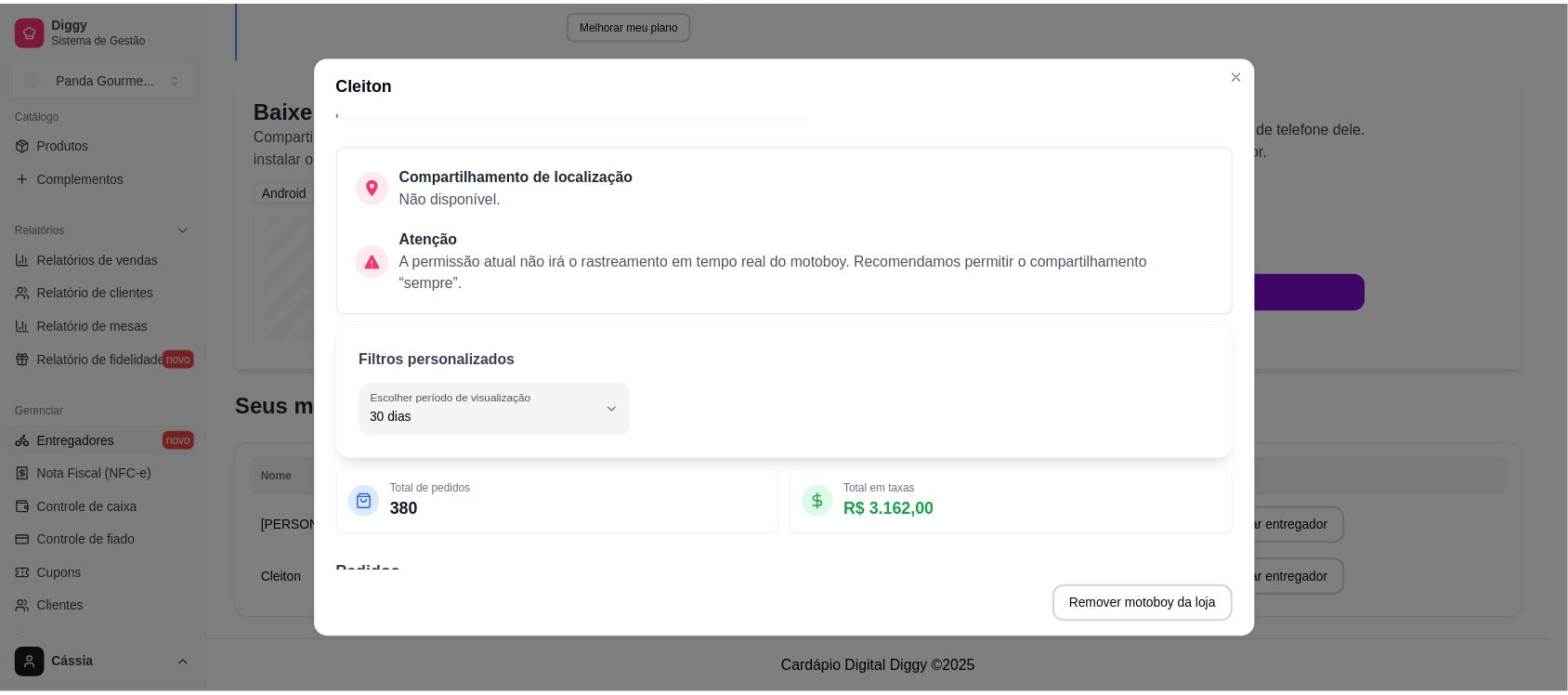
scroll to position [232, 0]
